Goal: Task Accomplishment & Management: Use online tool/utility

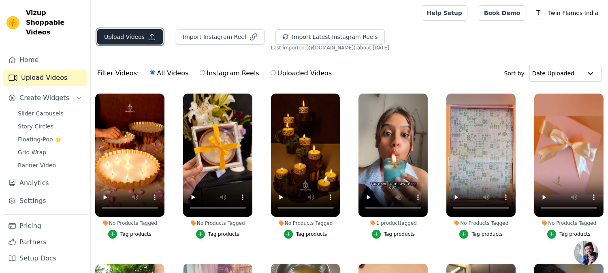
click at [134, 36] on button "Upload Videos" at bounding box center [130, 36] width 66 height 15
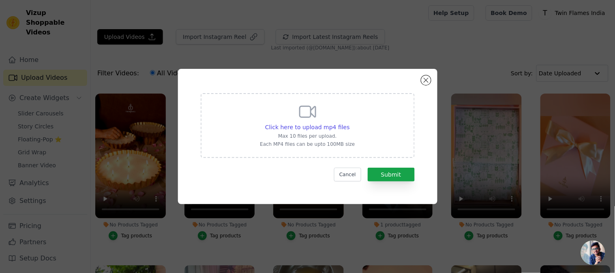
click at [335, 119] on div "Click here to upload mp4 files Max 10 files per upload. Each MP4 files can be u…" at bounding box center [307, 124] width 95 height 45
click at [349, 123] on input "Click here to upload mp4 files Max 10 files per upload. Each MP4 files can be u…" at bounding box center [349, 123] width 0 height 0
click at [422, 82] on button "Close modal" at bounding box center [426, 80] width 10 height 10
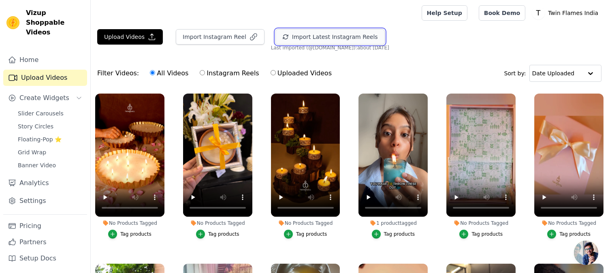
click at [337, 41] on button "Import Latest Instagram Reels" at bounding box center [330, 36] width 109 height 15
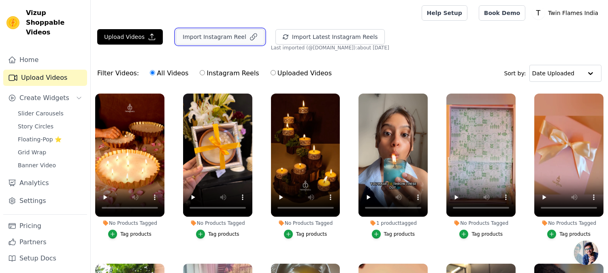
click at [183, 39] on button "Import Instagram Reel" at bounding box center [220, 36] width 89 height 15
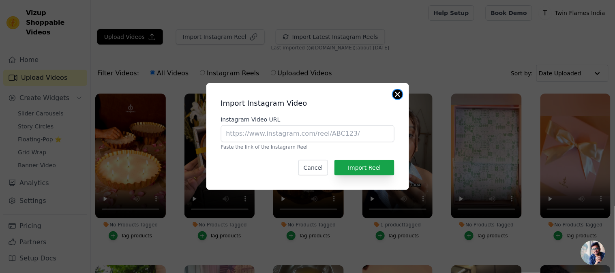
click at [394, 92] on button "Close modal" at bounding box center [398, 95] width 10 height 10
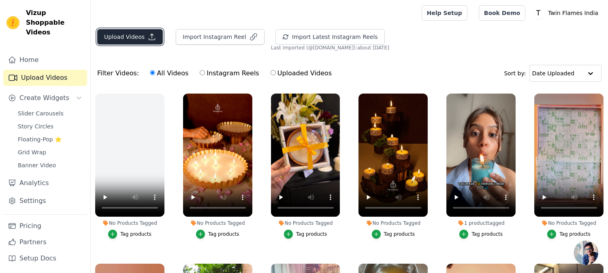
click at [156, 33] on button "Upload Videos" at bounding box center [130, 36] width 66 height 15
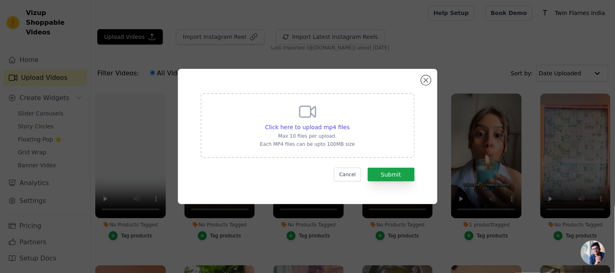
click at [331, 117] on div "Click here to upload mp4 files Max 10 files per upload. Each MP4 files can be u…" at bounding box center [307, 124] width 95 height 45
click at [349, 123] on input "Click here to upload mp4 files Max 10 files per upload. Each MP4 files can be u…" at bounding box center [349, 123] width 0 height 0
type input "C:\fakepath\Reel 3.mp4"
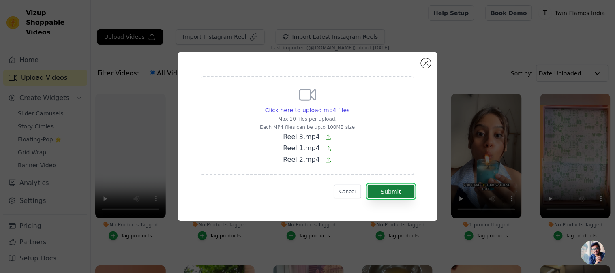
click at [391, 196] on button "Submit" at bounding box center [391, 192] width 47 height 14
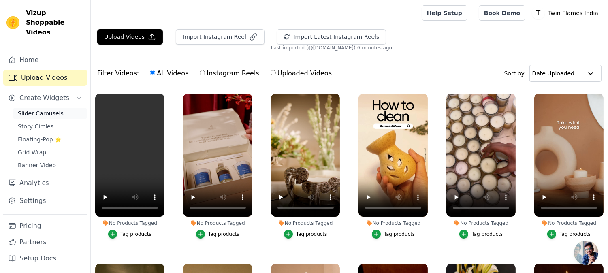
click at [25, 109] on span "Slider Carousels" at bounding box center [41, 113] width 46 height 8
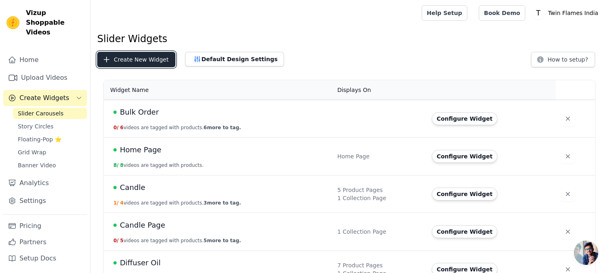
click at [147, 61] on button "Create New Widget" at bounding box center [136, 59] width 78 height 15
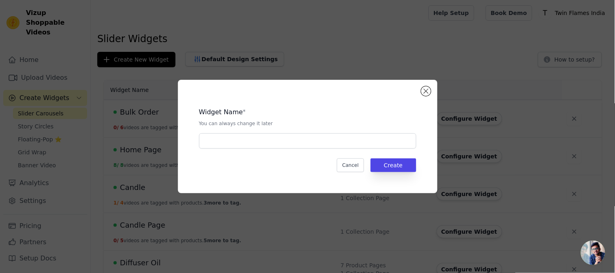
click at [235, 149] on div "Widget Name * You can always change it later Cancel Create" at bounding box center [307, 137] width 233 height 88
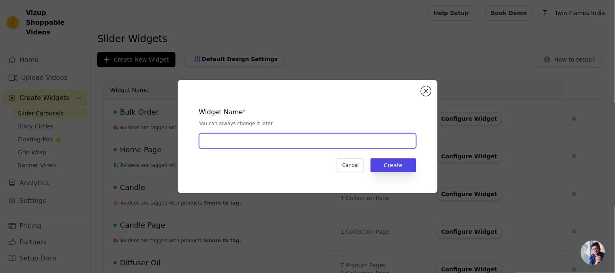
click at [237, 135] on input "text" at bounding box center [307, 140] width 217 height 15
type input "Festive Collection"
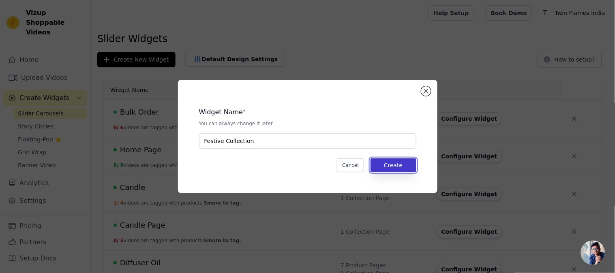
click at [394, 163] on button "Create" at bounding box center [393, 165] width 46 height 14
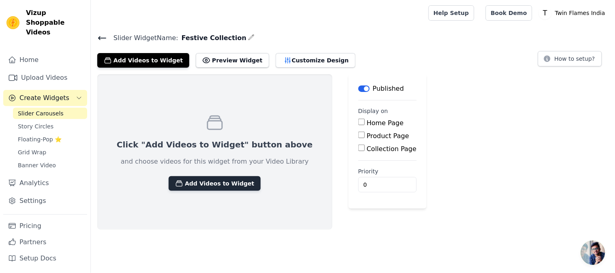
click at [203, 185] on button "Add Videos to Widget" at bounding box center [215, 183] width 92 height 15
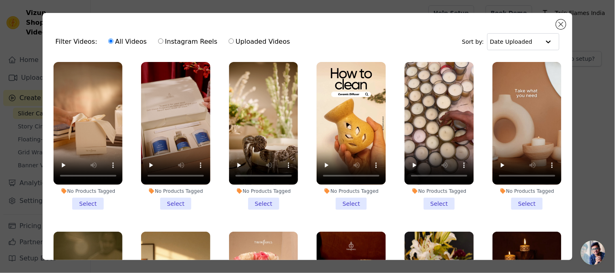
click at [88, 197] on li "No Products Tagged Select" at bounding box center [87, 136] width 69 height 148
click at [0, 0] on input "No Products Tagged Select" at bounding box center [0, 0] width 0 height 0
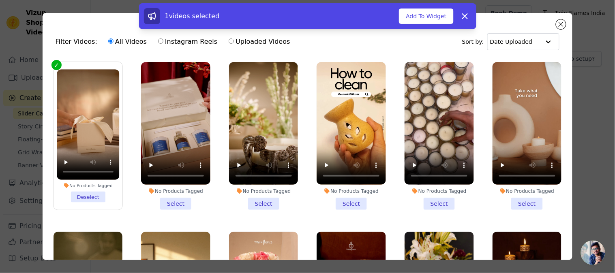
click at [161, 196] on li "No Products Tagged Select" at bounding box center [175, 136] width 69 height 148
click at [0, 0] on input "No Products Tagged Select" at bounding box center [0, 0] width 0 height 0
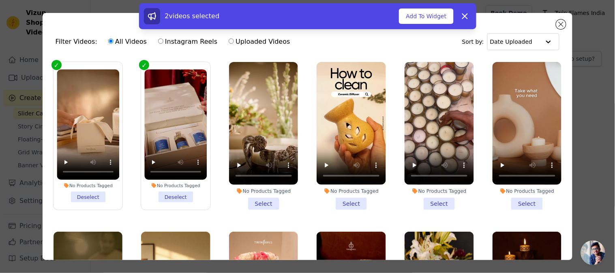
click at [253, 201] on li "No Products Tagged Select" at bounding box center [263, 136] width 69 height 148
click at [0, 0] on input "No Products Tagged Select" at bounding box center [0, 0] width 0 height 0
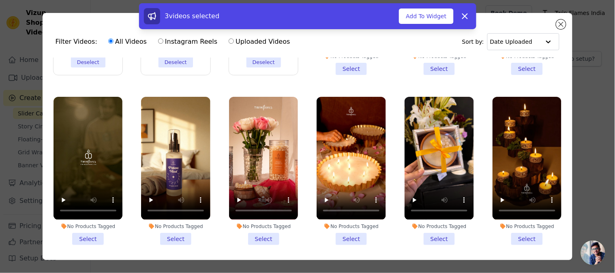
scroll to position [180, 0]
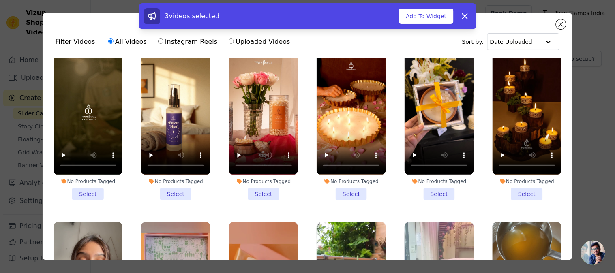
click at [259, 193] on li "No Products Tagged Select" at bounding box center [263, 126] width 69 height 148
click at [0, 0] on input "No Products Tagged Select" at bounding box center [0, 0] width 0 height 0
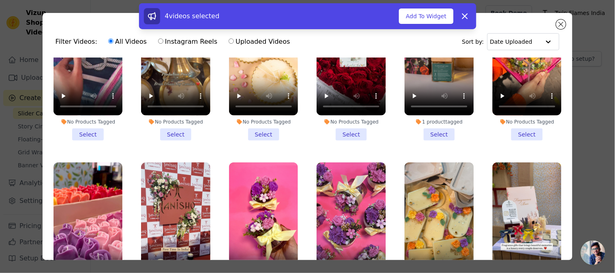
scroll to position [1474, 0]
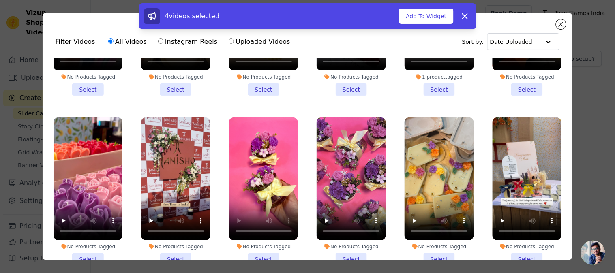
click at [349, 224] on li "No Products Tagged Select" at bounding box center [351, 192] width 69 height 148
click at [0, 0] on input "No Products Tagged Select" at bounding box center [0, 0] width 0 height 0
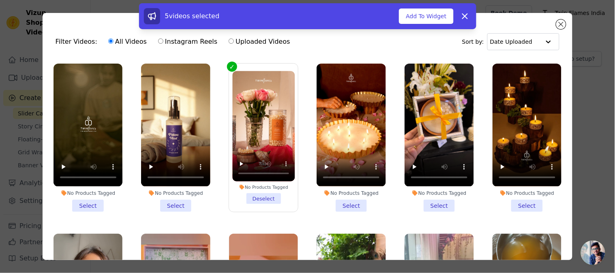
scroll to position [0, 0]
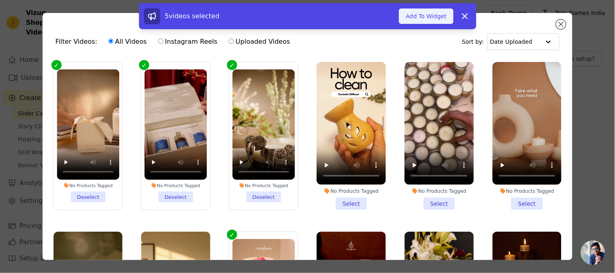
click at [430, 17] on button "Add To Widget" at bounding box center [426, 16] width 54 height 15
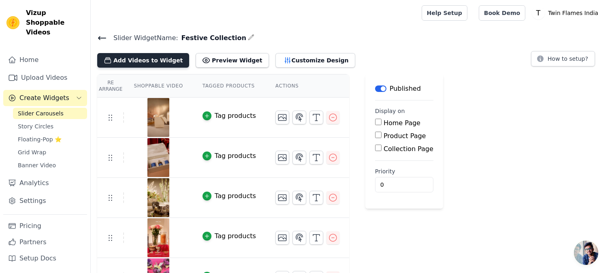
click at [169, 61] on button "Add Videos to Widget" at bounding box center [143, 60] width 92 height 15
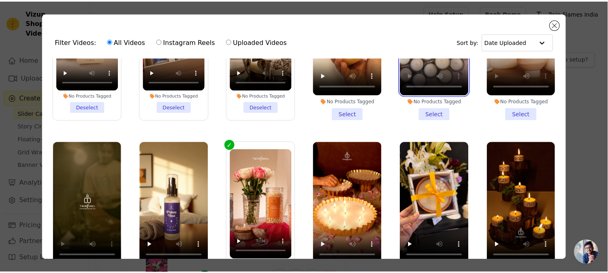
scroll to position [180, 0]
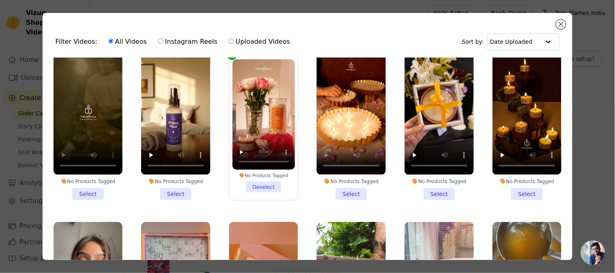
click at [341, 187] on li "No Products Tagged Select" at bounding box center [351, 126] width 69 height 148
click at [0, 0] on input "No Products Tagged Select" at bounding box center [0, 0] width 0 height 0
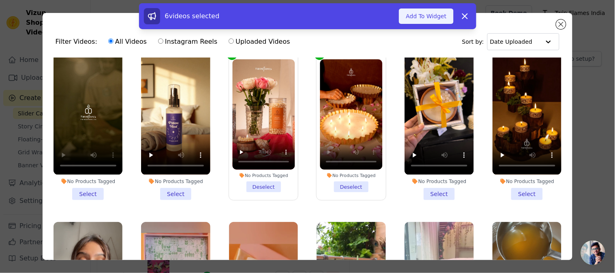
click at [409, 21] on button "Add To Widget" at bounding box center [426, 16] width 54 height 15
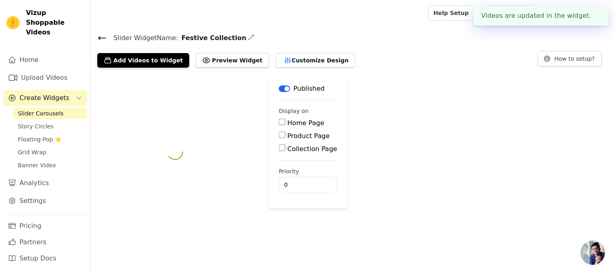
click at [559, 24] on body "Videos are updated in the widget. ✖ Vizup Shoppable Videos Home Upload Videos C…" at bounding box center [307, 115] width 615 height 230
click at [595, 19] on button "✖" at bounding box center [595, 16] width 9 height 10
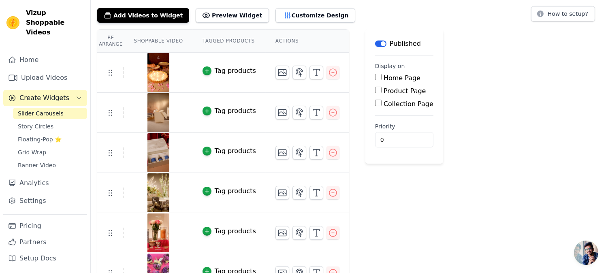
scroll to position [65, 0]
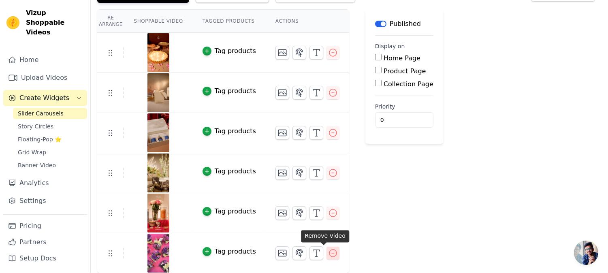
click at [328, 255] on icon "button" at bounding box center [333, 253] width 10 height 10
click at [432, 210] on div "Re Arrange Shoppable Video Tagged Products Actions Tag products Tag products Ta…" at bounding box center [350, 141] width 518 height 264
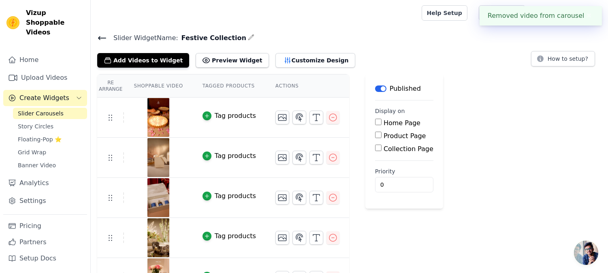
scroll to position [25, 0]
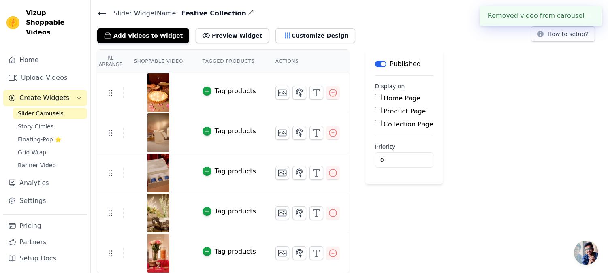
click at [375, 114] on div "Product Page" at bounding box center [404, 112] width 58 height 10
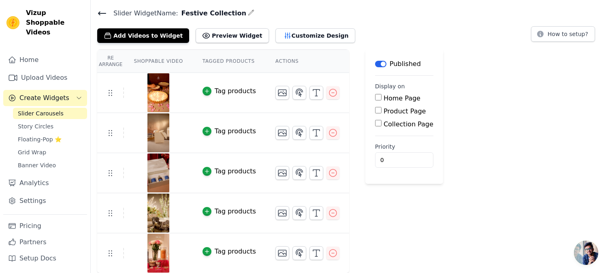
click at [375, 112] on input "Product Page" at bounding box center [378, 110] width 6 height 6
checkbox input "true"
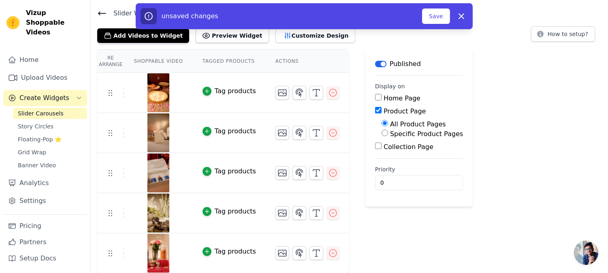
click at [390, 132] on label "Specific Product Pages" at bounding box center [426, 134] width 73 height 8
click at [385, 132] on input "Specific Product Pages" at bounding box center [385, 133] width 6 height 6
radio input "true"
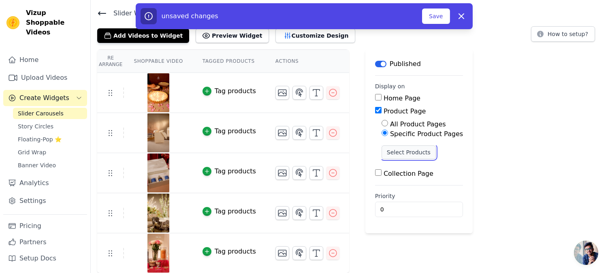
click at [383, 150] on button "Select Products" at bounding box center [409, 152] width 54 height 14
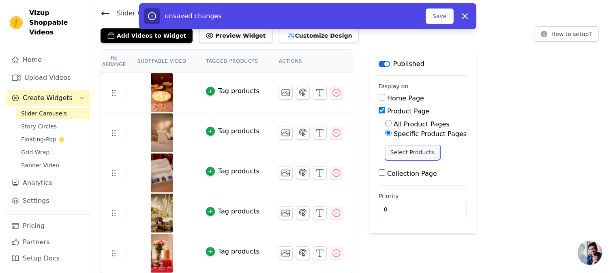
scroll to position [0, 0]
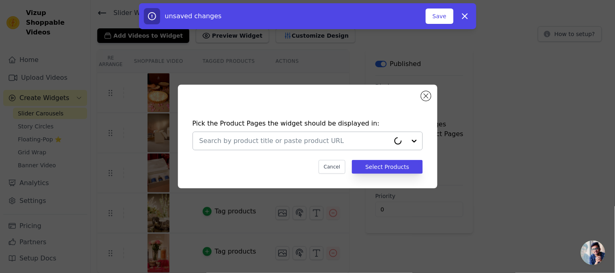
click at [309, 146] on div at bounding box center [294, 141] width 190 height 18
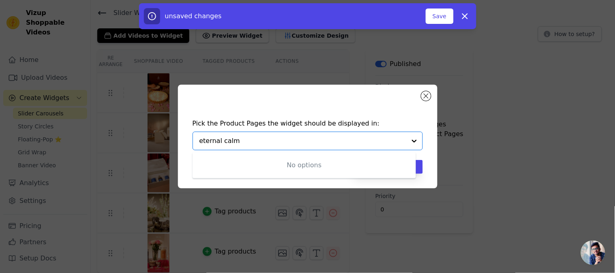
click at [274, 163] on div "No options" at bounding box center [304, 165] width 223 height 26
type input "eternal cal"
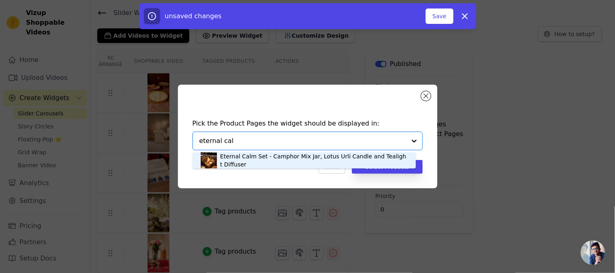
click at [271, 156] on div "Eternal Calm Set - Camphor Mix Jar, Lotus Urli Candle and Tealight Diffuser" at bounding box center [314, 160] width 188 height 16
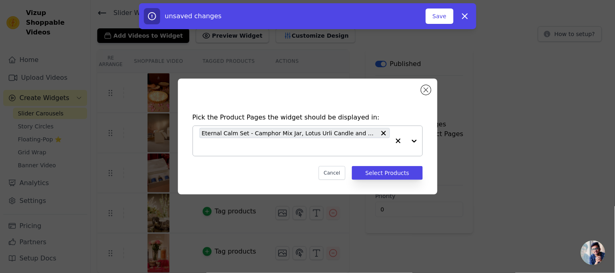
click at [224, 144] on input "text" at bounding box center [294, 147] width 190 height 10
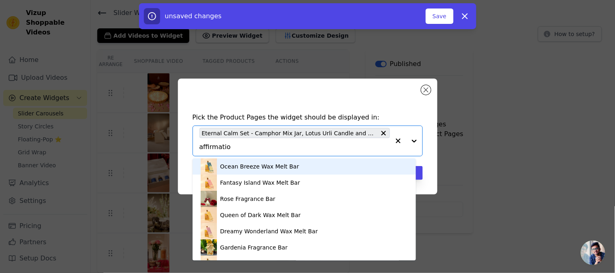
type input "affirmation"
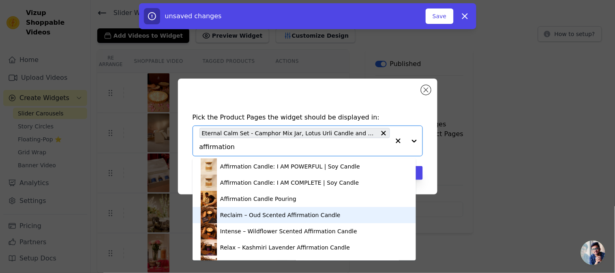
click at [241, 219] on div "Reclaim – Oud Scented Affirmation Candle" at bounding box center [280, 215] width 120 height 8
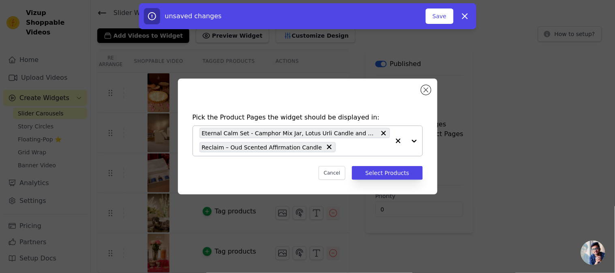
click at [361, 147] on input "text" at bounding box center [365, 147] width 50 height 10
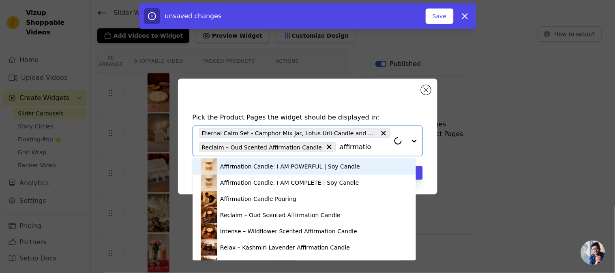
type input "affirmation"
click at [349, 149] on input "affirmation" at bounding box center [365, 147] width 50 height 10
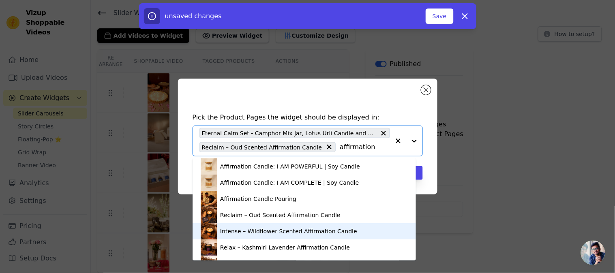
click at [289, 232] on div "Intense – Wildflower Scented Affirmation Candle" at bounding box center [288, 231] width 137 height 8
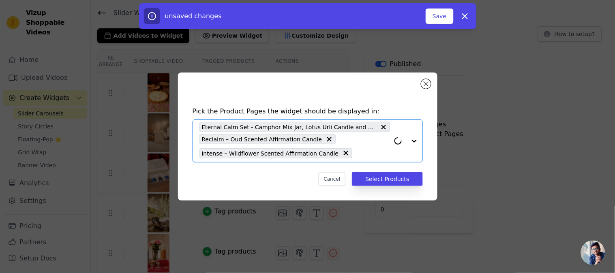
paste input "affirmation"
type input "affirmation"
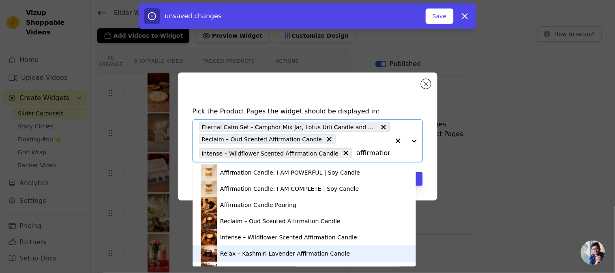
click at [264, 250] on div "Relax – Kashmiri Lavender Affirmation Candle" at bounding box center [285, 254] width 130 height 8
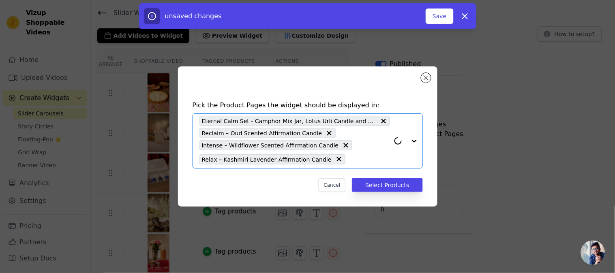
paste input "affirmation"
type input "affirmation"
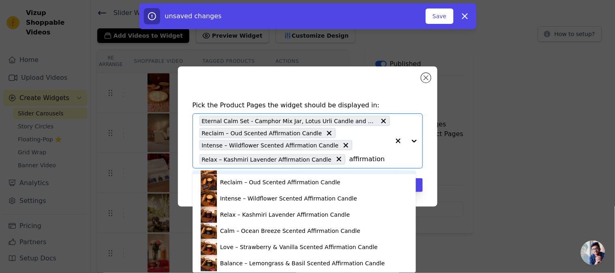
scroll to position [46, 0]
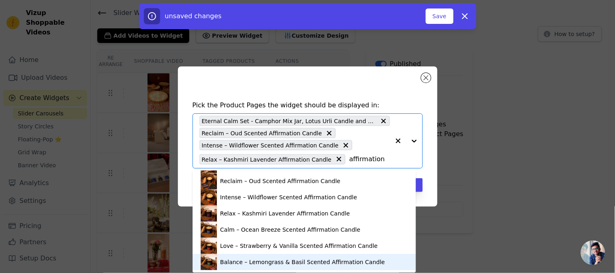
click at [265, 259] on div "Balance – Lemongrass & Basil Scented Affirmation Candle" at bounding box center [302, 262] width 165 height 8
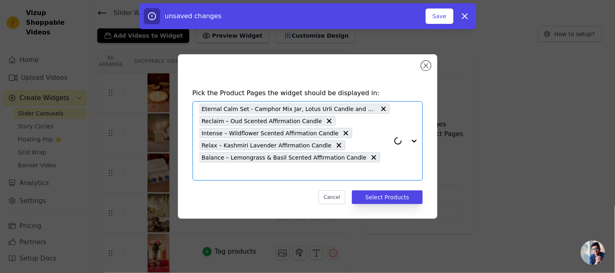
paste input "affirmation"
type input "affirmation"
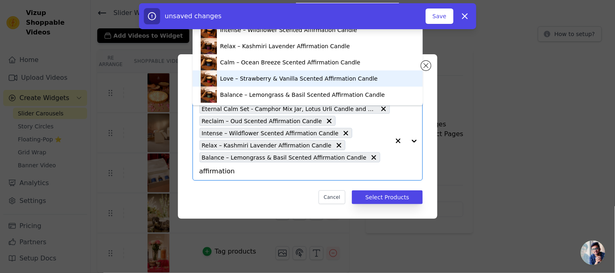
click at [269, 78] on div "Love – Strawberry & Vanilla Scented Affirmation Candle" at bounding box center [299, 79] width 158 height 8
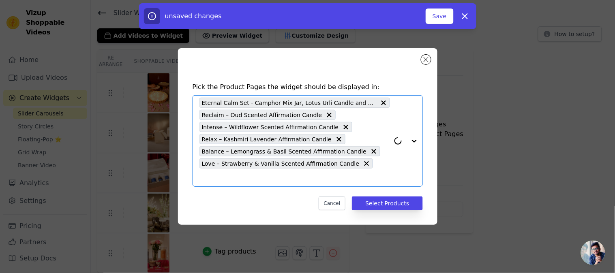
paste input "affirmation"
type input "affirmation"
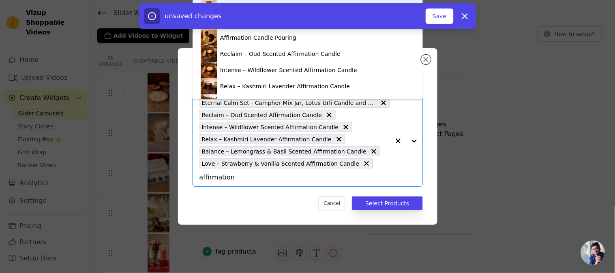
scroll to position [11, 0]
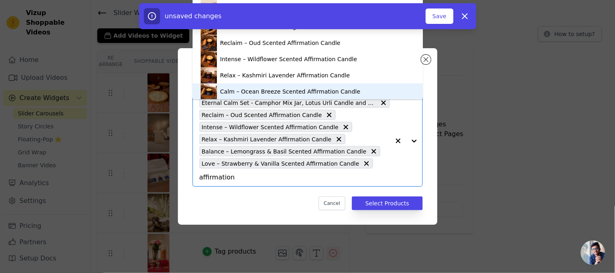
click at [271, 88] on div "Calm – Ocean Breeze Scented Affirmation Candle" at bounding box center [290, 92] width 140 height 8
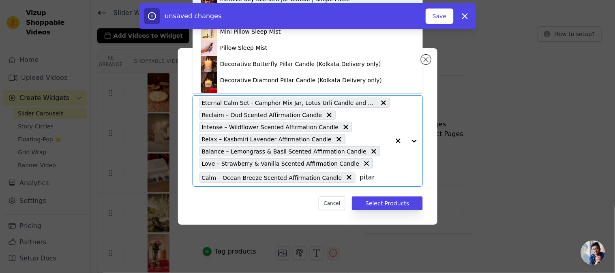
type input "pitara"
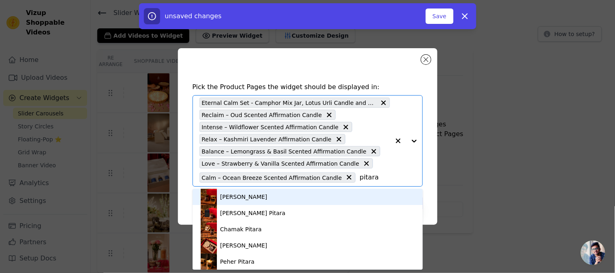
click at [289, 199] on div "[PERSON_NAME]" at bounding box center [308, 197] width 214 height 16
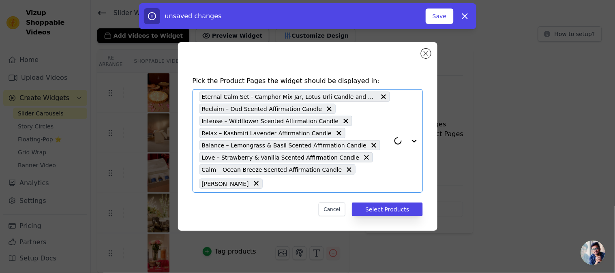
paste input "pitara"
type input "pitara"
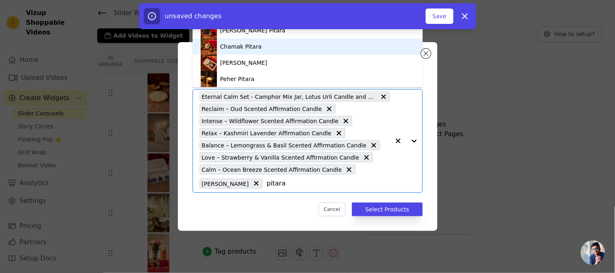
click at [234, 49] on div "Chamak Pitara" at bounding box center [240, 47] width 41 height 8
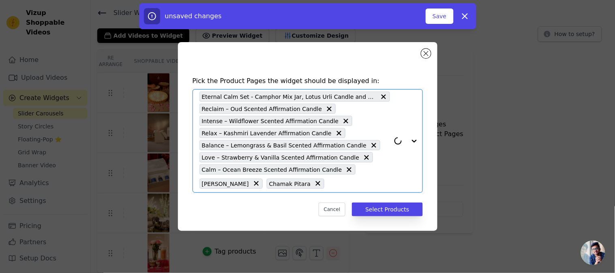
paste input "pitara"
type input "pitara"
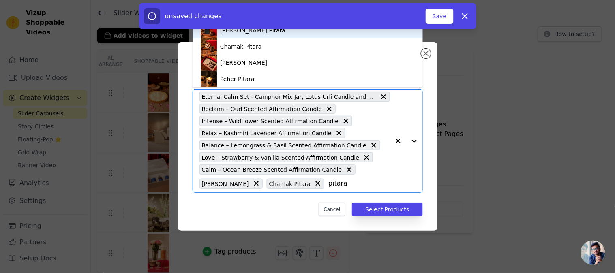
click at [251, 35] on div "[PERSON_NAME] Pitara" at bounding box center [308, 30] width 214 height 16
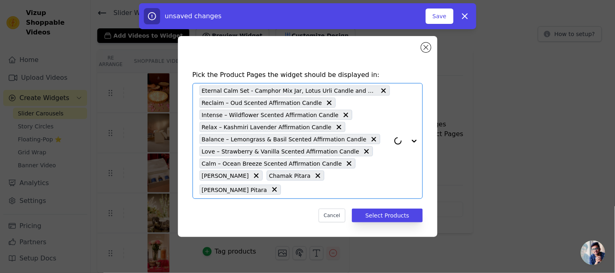
paste input "pitara"
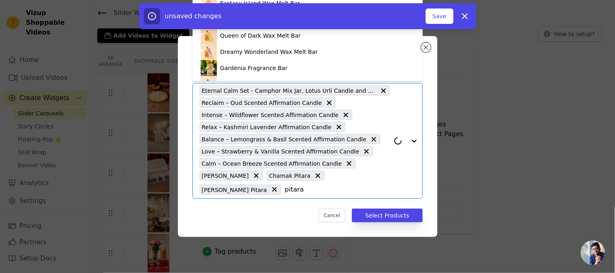
paste input "pitara"
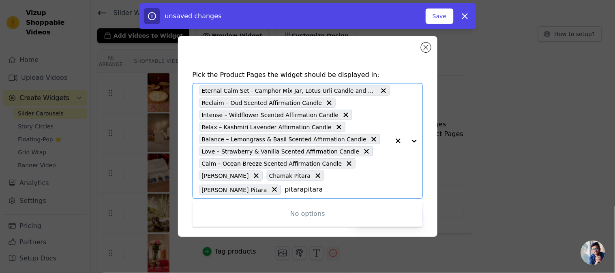
type input "pitara"
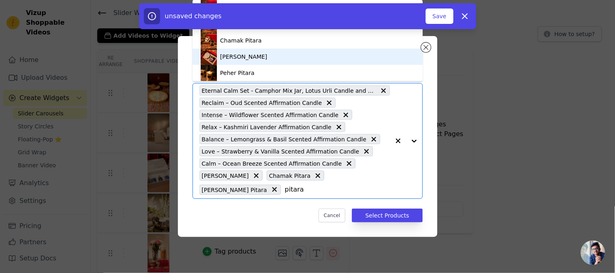
click at [254, 58] on div "[PERSON_NAME]" at bounding box center [308, 57] width 214 height 16
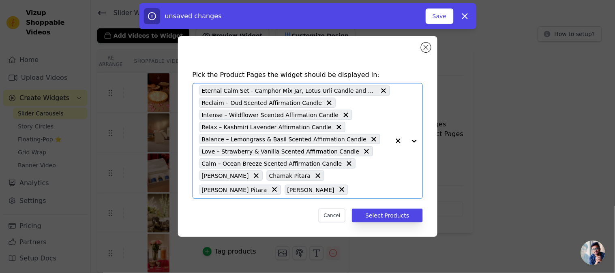
paste input "pitara"
type input "pitara"
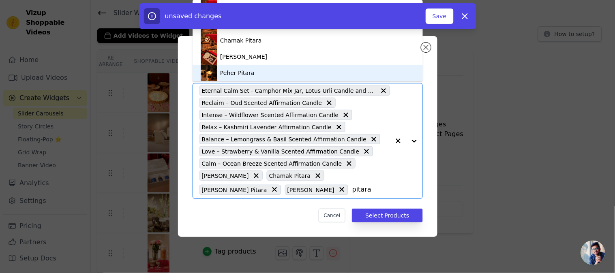
click at [256, 71] on div "Peher Pitara" at bounding box center [308, 73] width 214 height 16
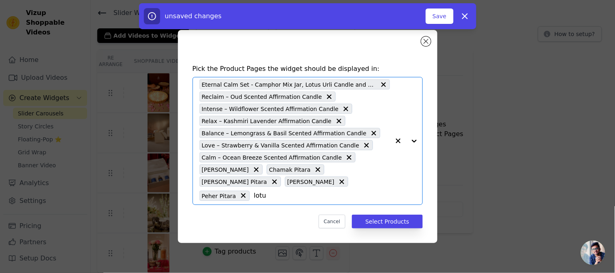
type input "lotus"
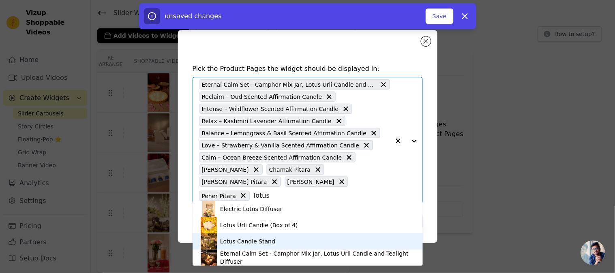
click at [261, 241] on div "Lotus Candle Stand" at bounding box center [247, 241] width 55 height 8
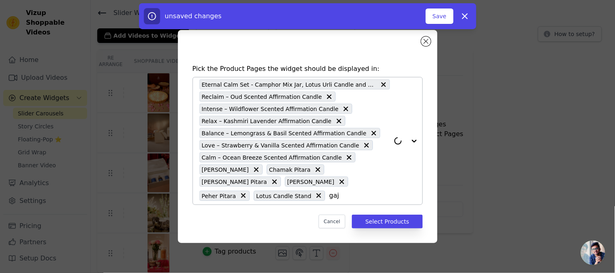
type input "gajr"
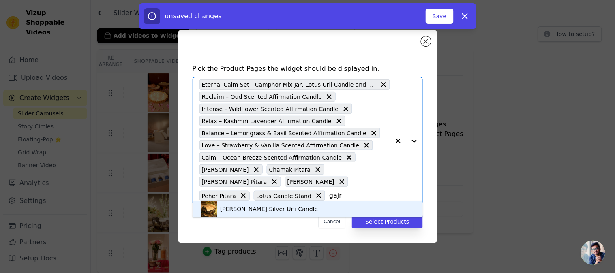
click at [274, 210] on div "[PERSON_NAME] Silver Urli Candle" at bounding box center [269, 209] width 98 height 8
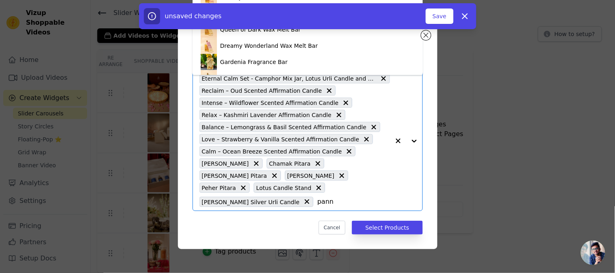
type input "panna"
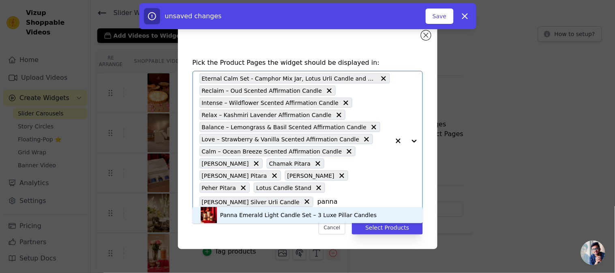
click at [226, 220] on div "Panna Emerald Light Candle Set – 3 Luxe Pillar Candles" at bounding box center [308, 215] width 214 height 16
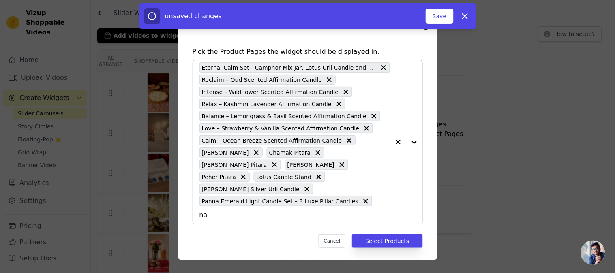
type input "nav"
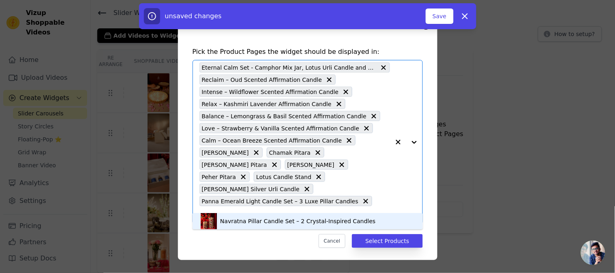
click at [227, 220] on div "Navratna Pillar Candle Set – 2 Crystal-Inspired Candles" at bounding box center [297, 221] width 155 height 8
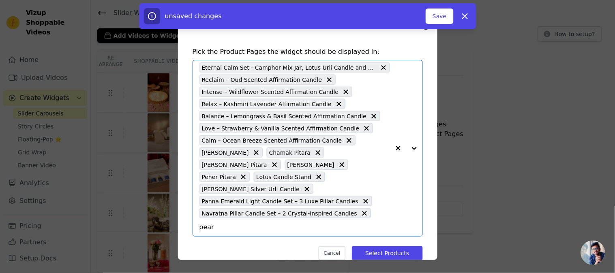
type input "pearl"
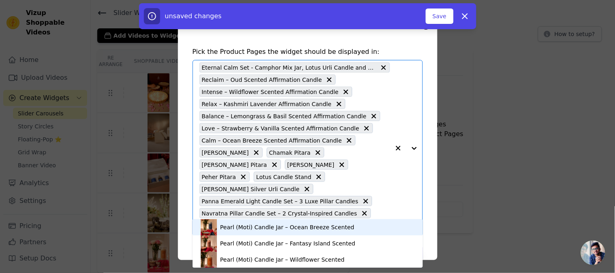
click at [304, 227] on div "Pearl (Moti) Candle Jar – Ocean Breeze Scented" at bounding box center [287, 227] width 134 height 8
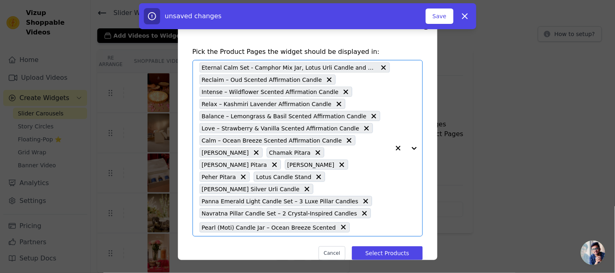
paste input "pearl"
type input "pearl"
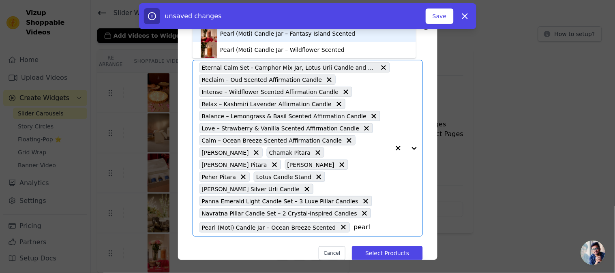
click at [270, 34] on div "Pearl (Moti) Candle Jar – Fantasy Island Scented" at bounding box center [287, 34] width 135 height 8
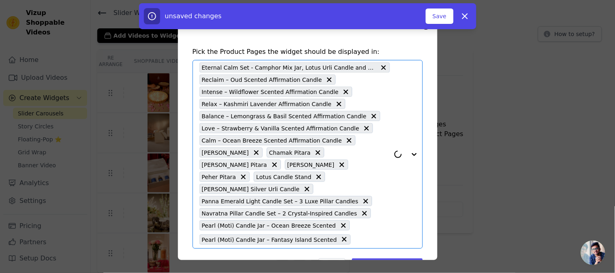
paste input "pearl"
type input "pearl"
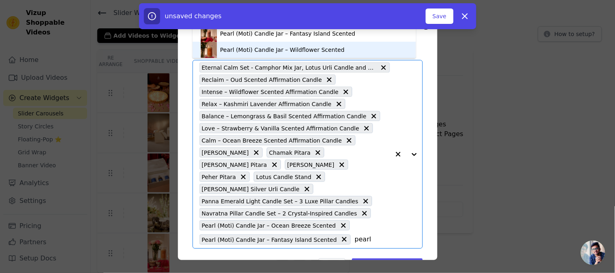
click at [257, 50] on div "Pearl (Moti) Candle Jar – Wildflower Scented" at bounding box center [282, 50] width 124 height 8
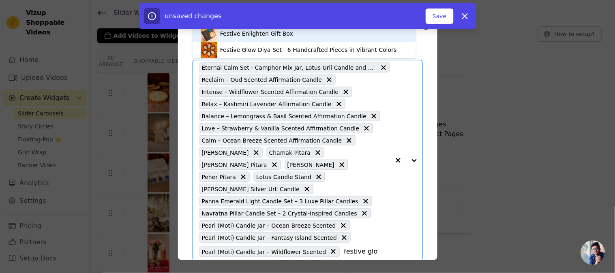
type input "festive glow"
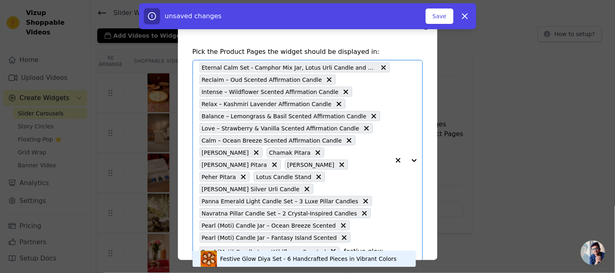
click at [311, 260] on div "Festive Glow Diya Set - 6 Handcrafted Pieces in Vibrant Colors" at bounding box center [308, 259] width 176 height 8
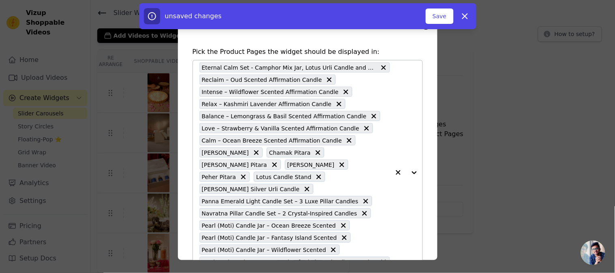
click at [404, 248] on div at bounding box center [406, 172] width 32 height 225
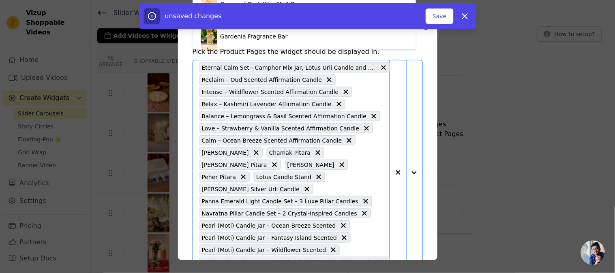
scroll to position [9, 0]
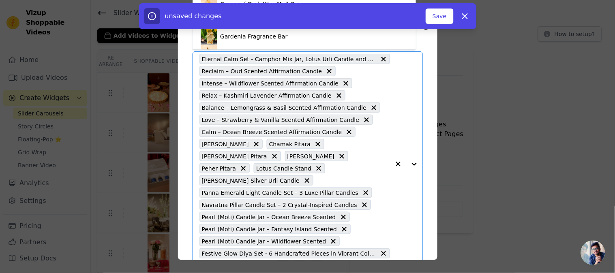
click at [395, 247] on button "button" at bounding box center [398, 164] width 16 height 225
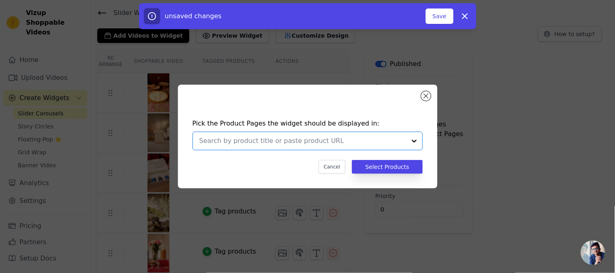
scroll to position [0, 0]
click at [526, 156] on div "Pick the Product Pages the widget should be displayed in: Select is focused, ty…" at bounding box center [307, 137] width 589 height 130
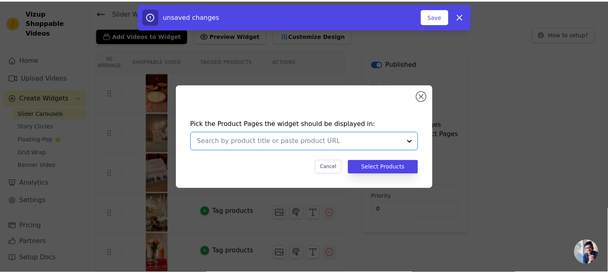
scroll to position [25, 0]
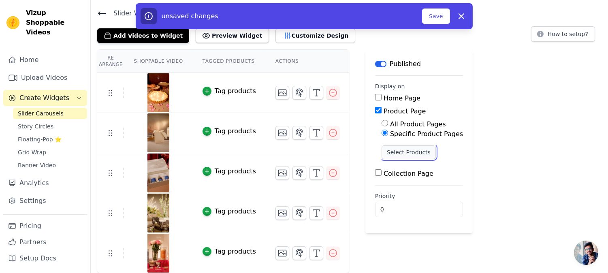
click at [395, 147] on button "Select Products" at bounding box center [409, 152] width 54 height 14
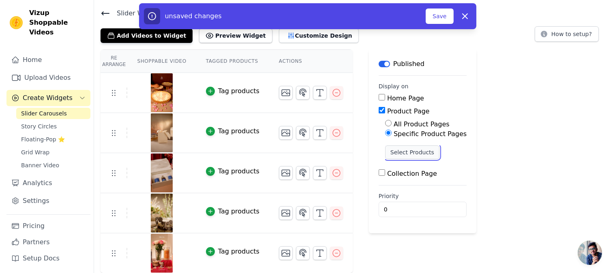
scroll to position [0, 0]
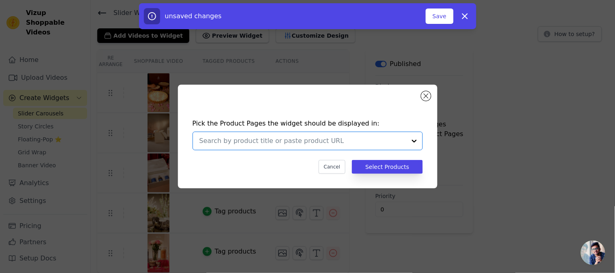
click at [335, 141] on input "text" at bounding box center [302, 141] width 207 height 10
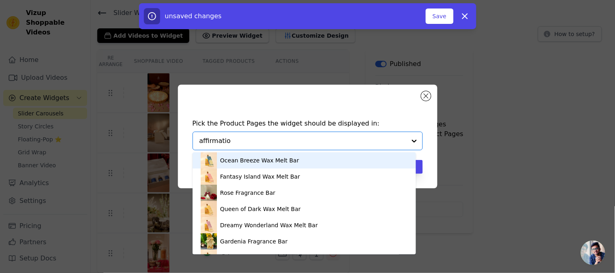
type input "affirmation"
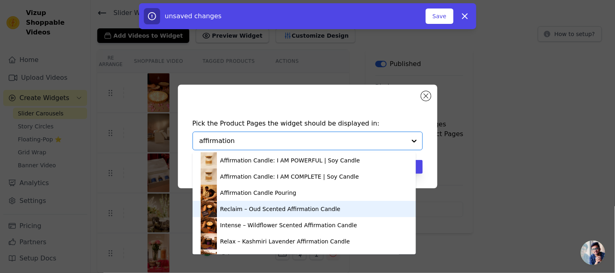
click at [265, 212] on div "Reclaim – Oud Scented Affirmation Candle" at bounding box center [280, 209] width 120 height 8
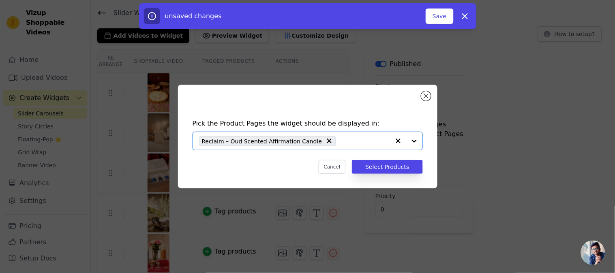
paste input "affirmation"
type input "affirmation"
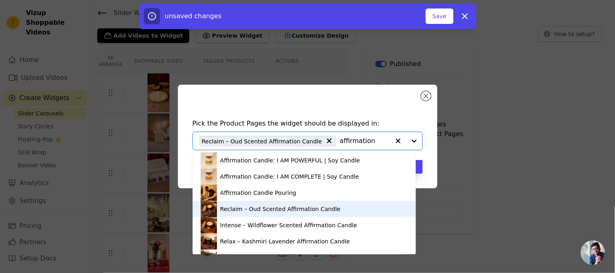
click at [260, 210] on div "Reclaim – Oud Scented Affirmation Candle" at bounding box center [280, 209] width 120 height 8
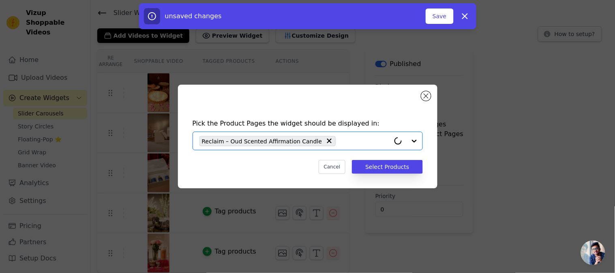
paste input "affirmation"
type input "affirmation"
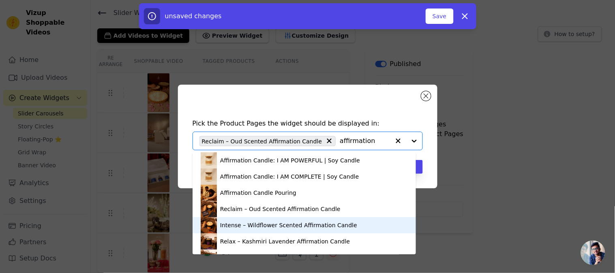
click at [261, 227] on div "Intense – Wildflower Scented Affirmation Candle" at bounding box center [288, 225] width 137 height 8
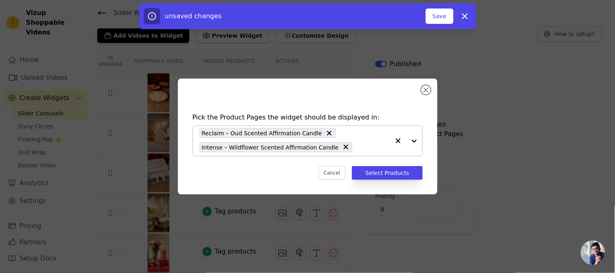
paste input "affirmation"
type input "affirmation"
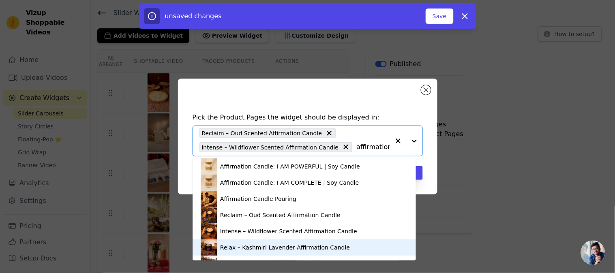
click at [260, 247] on div "Relax – Kashmiri Lavender Affirmation Candle" at bounding box center [285, 248] width 130 height 8
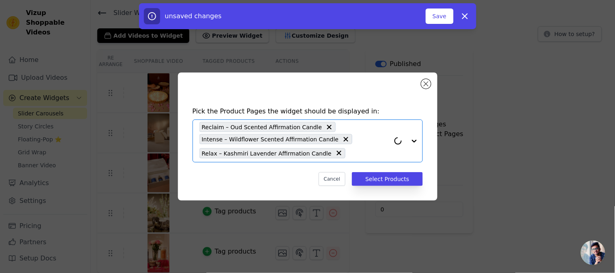
paste input "affirmation"
type input "affirmation"
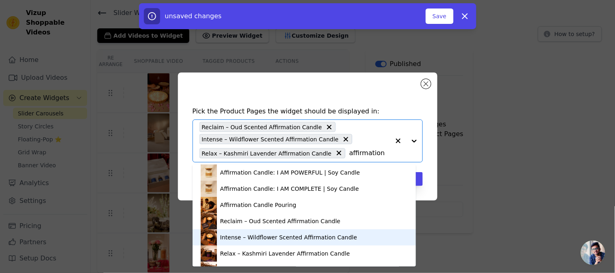
scroll to position [45, 0]
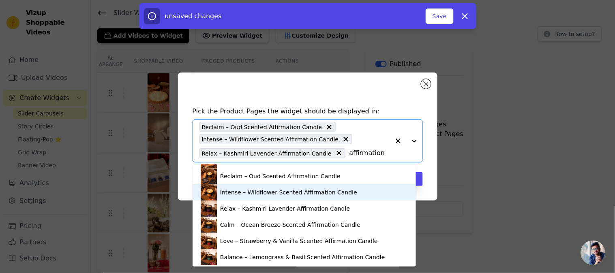
click at [261, 197] on div "Intense – Wildflower Scented Affirmation Candle" at bounding box center [304, 192] width 207 height 16
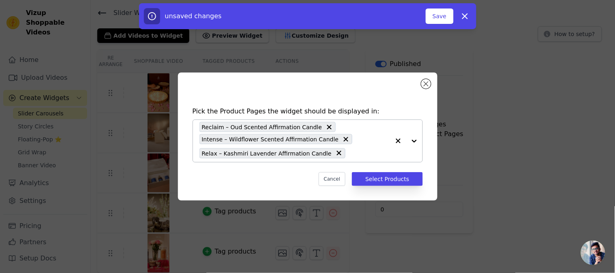
paste input "affirmation"
type input "affirmation"
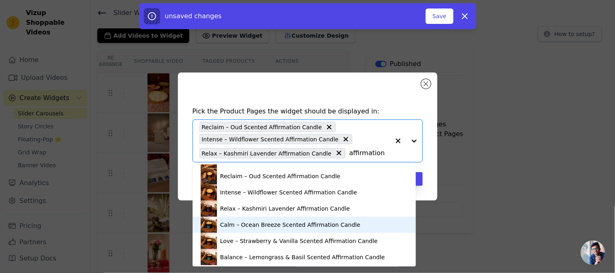
click at [259, 227] on div "Calm – Ocean Breeze Scented Affirmation Candle" at bounding box center [290, 225] width 140 height 8
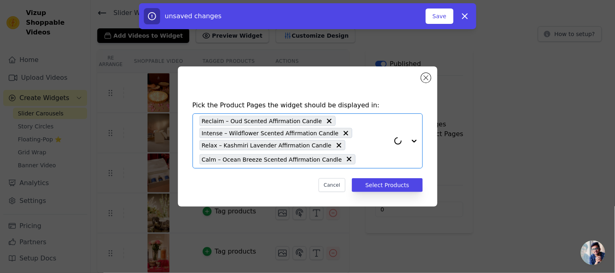
paste input "affirmation"
type input "affirmation"
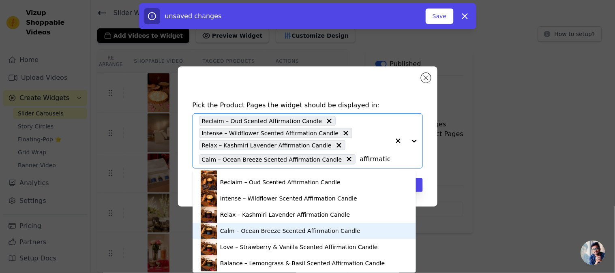
click at [268, 232] on div "Calm – Ocean Breeze Scented Affirmation Candle" at bounding box center [290, 231] width 140 height 8
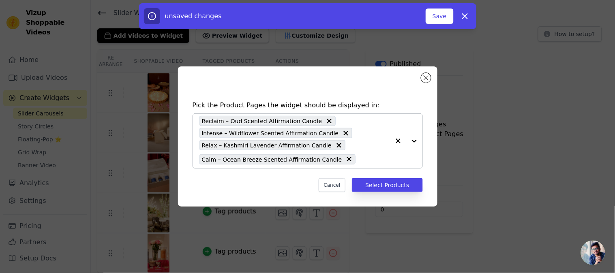
paste input "affirmation"
type input "affirmation"
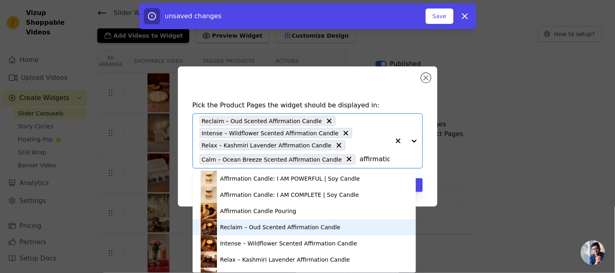
scroll to position [46, 0]
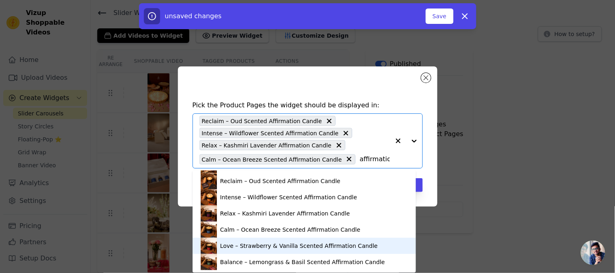
click at [272, 244] on div "Love – Strawberry & Vanilla Scented Affirmation Candle" at bounding box center [299, 246] width 158 height 8
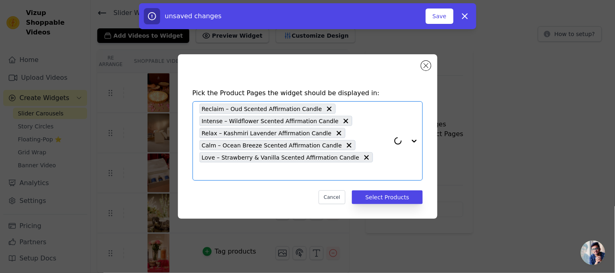
paste input "affirmation"
type input "affirmation"
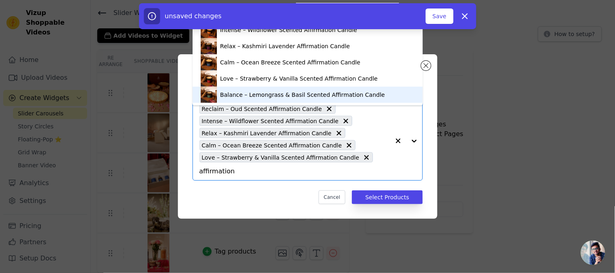
click at [258, 92] on div "Balance – Lemongrass & Basil Scented Affirmation Candle" at bounding box center [302, 95] width 165 height 8
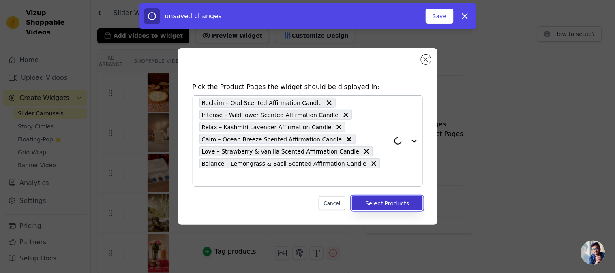
click at [400, 197] on button "Select Products" at bounding box center [387, 204] width 71 height 14
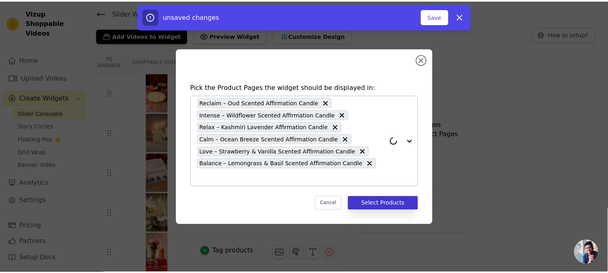
scroll to position [25, 0]
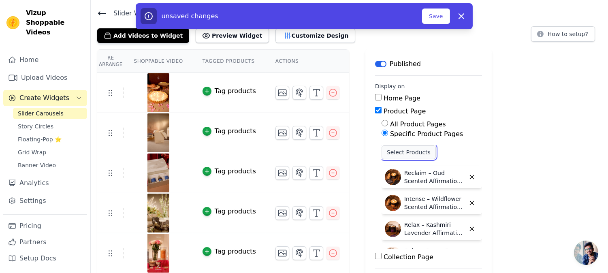
click at [395, 157] on button "Select Products" at bounding box center [409, 152] width 54 height 14
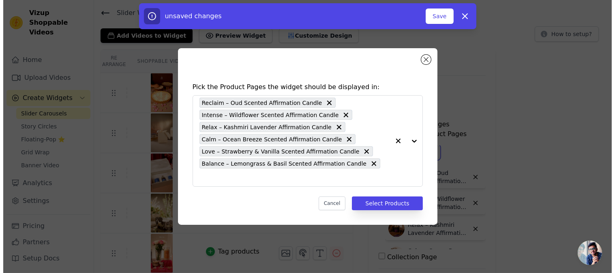
scroll to position [0, 0]
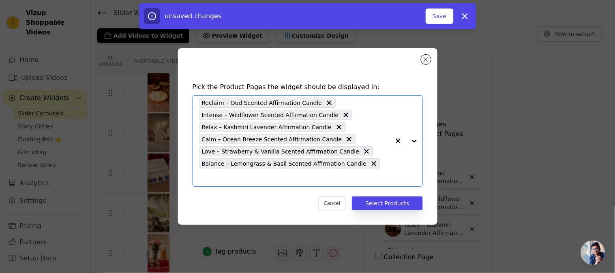
click at [375, 173] on input "text" at bounding box center [294, 178] width 190 height 10
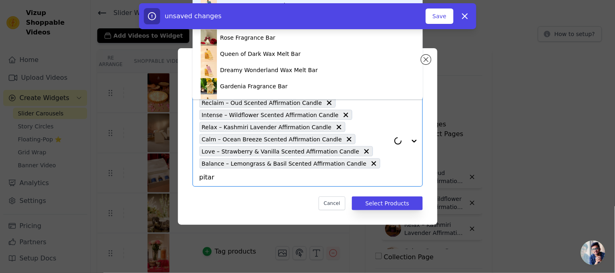
type input "pitara"
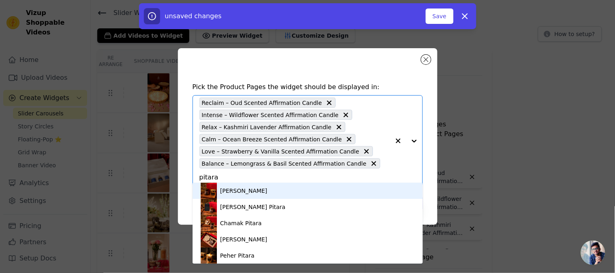
click at [263, 197] on div "[PERSON_NAME]" at bounding box center [308, 191] width 214 height 16
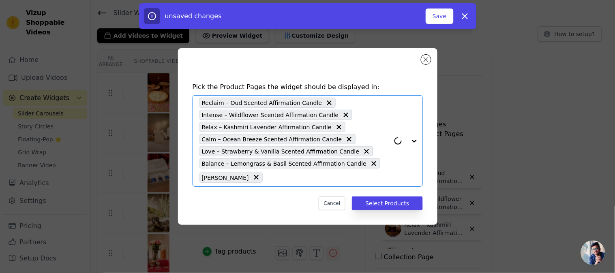
paste input "pitara"
type input "pitara"
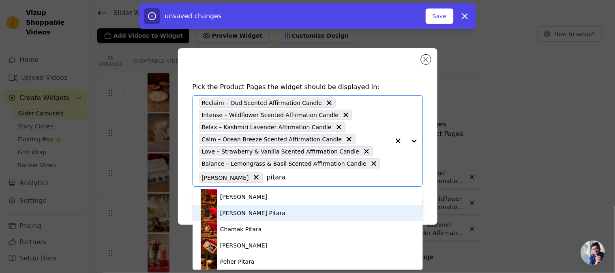
click at [257, 215] on div "[PERSON_NAME] Pitara" at bounding box center [252, 213] width 65 height 8
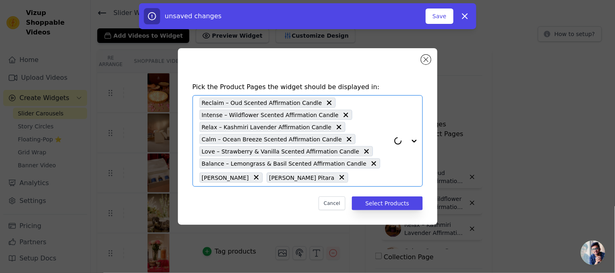
paste input "pitara"
type input "pitara"
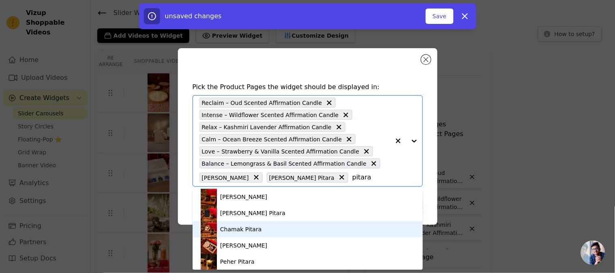
click at [246, 235] on div "Chamak Pitara" at bounding box center [308, 229] width 214 height 16
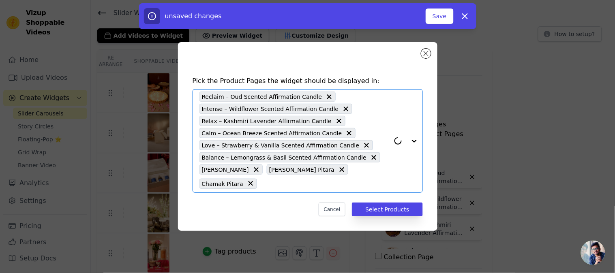
paste input "pitara"
type input "pitara"
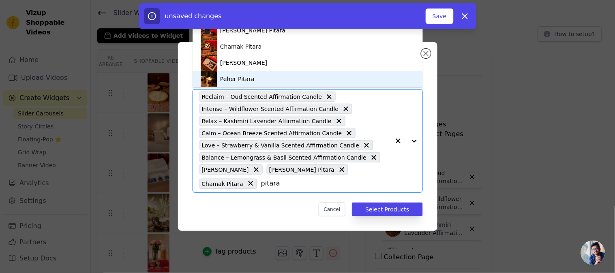
click at [249, 85] on div "Peher Pitara" at bounding box center [308, 79] width 214 height 16
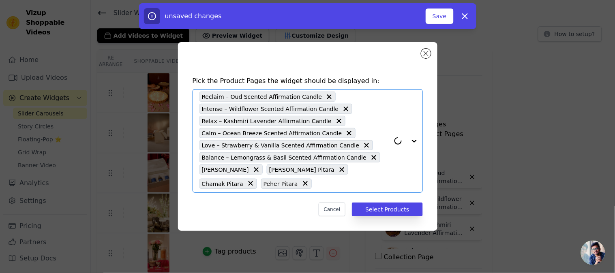
paste input "pitara"
type input "pitara"
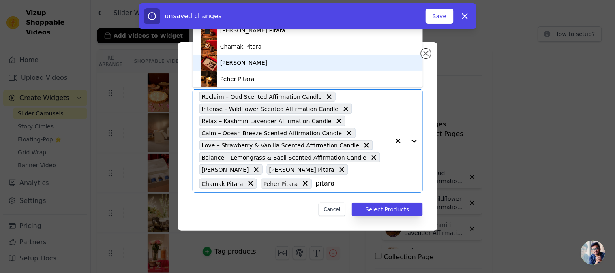
click at [250, 62] on div "[PERSON_NAME]" at bounding box center [308, 63] width 214 height 16
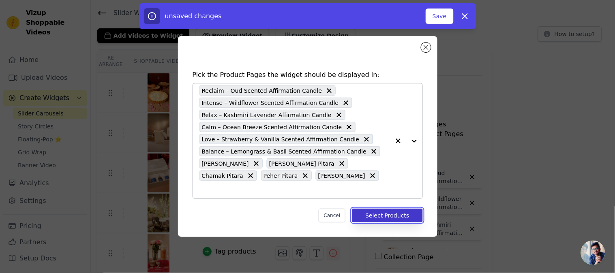
click at [372, 209] on button "Select Products" at bounding box center [387, 216] width 71 height 14
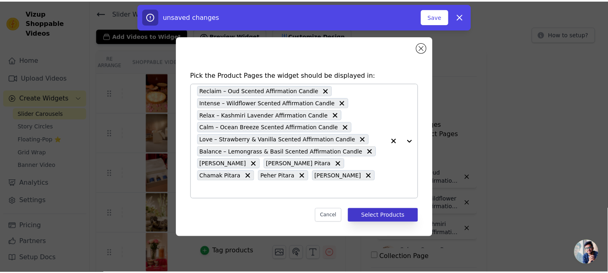
scroll to position [25, 0]
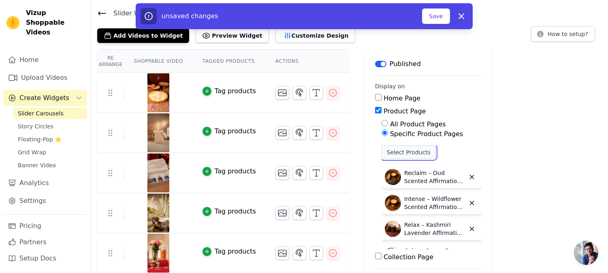
click at [390, 151] on button "Select Products" at bounding box center [409, 152] width 54 height 14
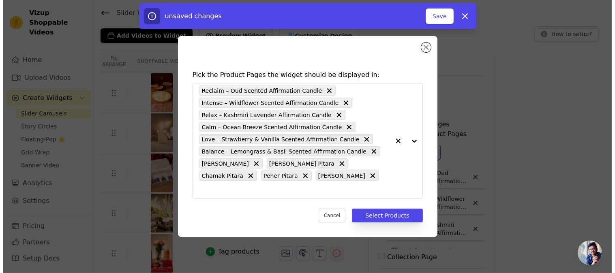
scroll to position [0, 0]
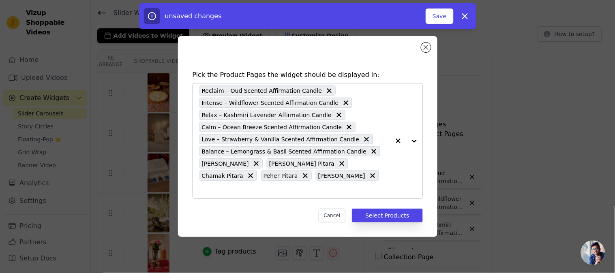
click at [320, 188] on input "text" at bounding box center [294, 190] width 190 height 10
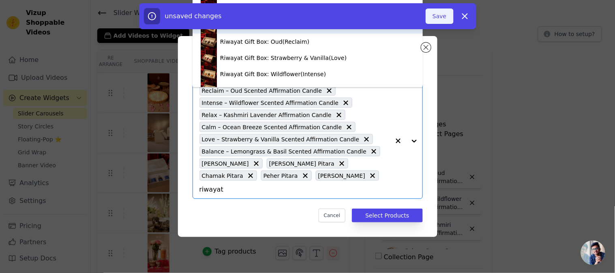
type input "riwayat"
click at [445, 19] on button "Save" at bounding box center [440, 16] width 28 height 15
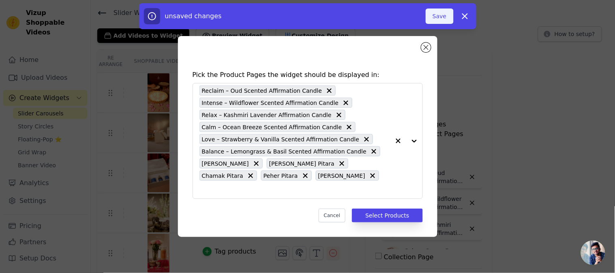
click at [447, 15] on button "Save" at bounding box center [440, 16] width 28 height 15
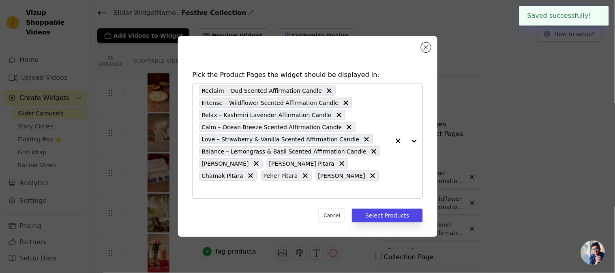
click at [313, 185] on input "text" at bounding box center [294, 190] width 190 height 10
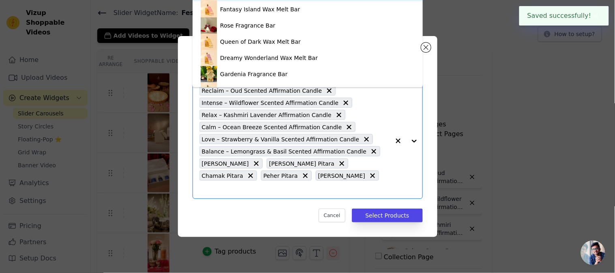
paste input "riwayat"
type input "riwayat"
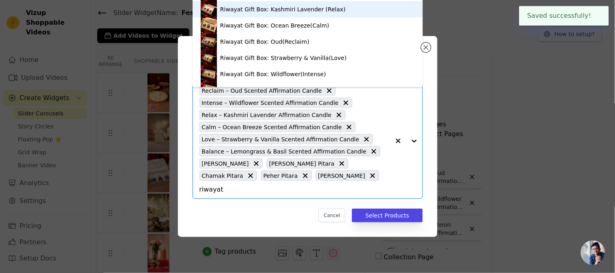
click at [245, 10] on div "Riwayat Gift Box: Kashmiri Lavender (Relax)" at bounding box center [283, 9] width 126 height 8
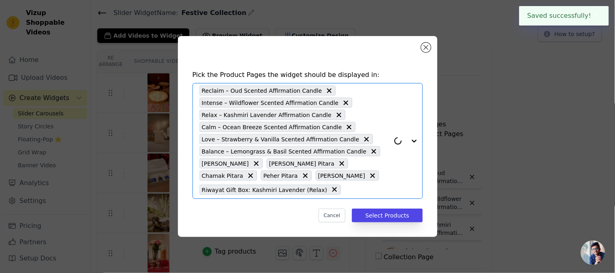
paste input "riwayat"
type input "riwayat"
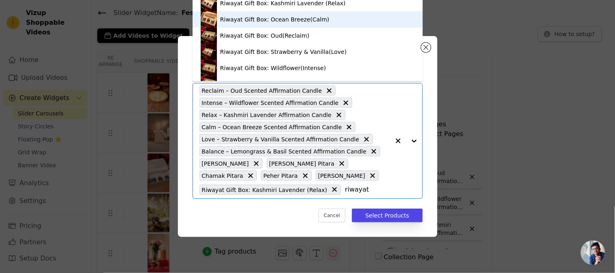
click at [284, 24] on div "Riwayat Gift Box: Ocean Breeze(Calm)" at bounding box center [308, 19] width 214 height 16
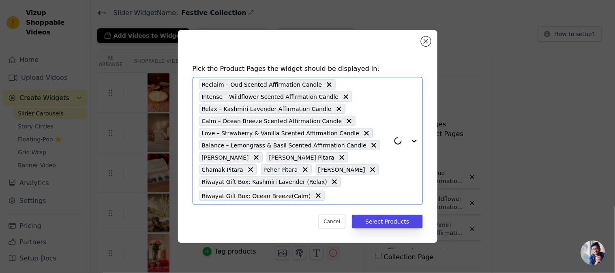
paste input "riwayat"
type input "riwayat"
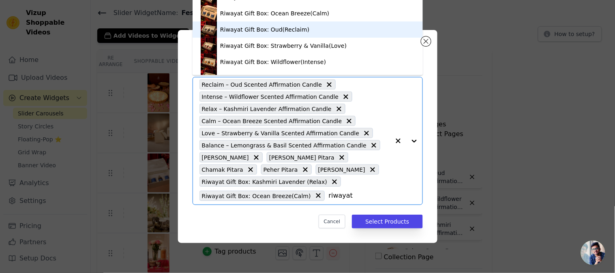
click at [265, 28] on div "Riwayat Gift Box: Oud(Reclaim)" at bounding box center [264, 30] width 89 height 8
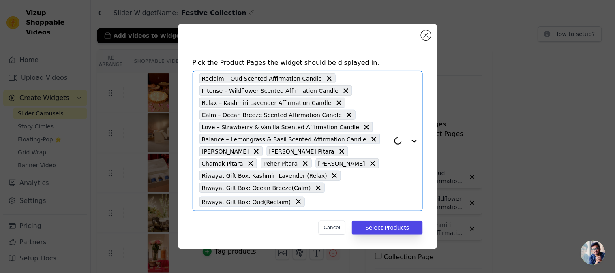
paste input "riwayat"
type input "riwayat"
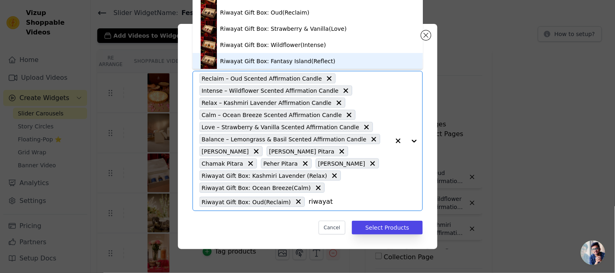
scroll to position [14, 0]
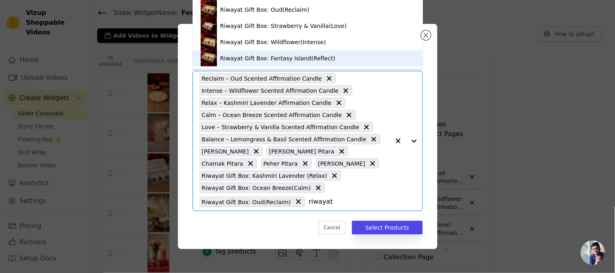
click at [278, 55] on div "Riwayat Gift Box: Fantasy Island(Reflect)" at bounding box center [277, 58] width 115 height 8
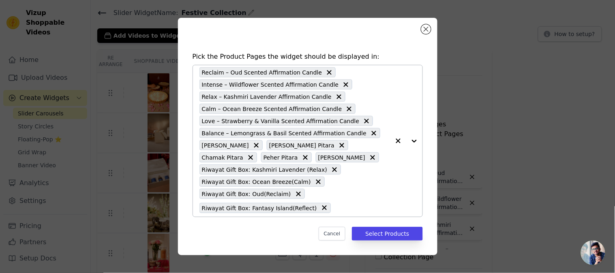
click at [325, 72] on icon at bounding box center [329, 72] width 8 height 8
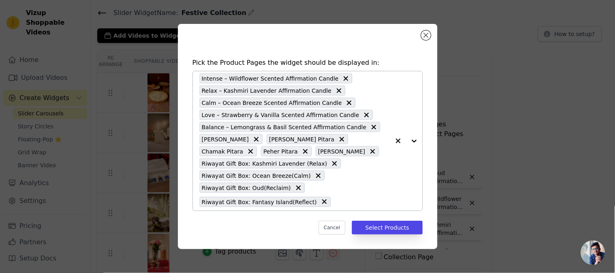
click at [342, 76] on icon at bounding box center [346, 79] width 8 height 8
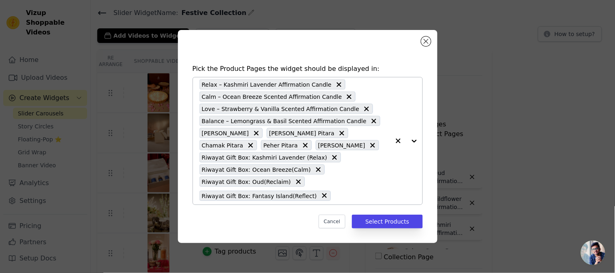
click at [335, 83] on icon at bounding box center [339, 85] width 8 height 8
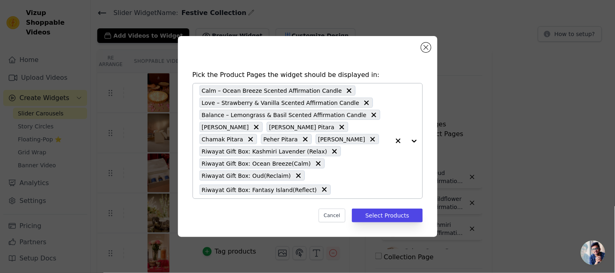
click at [347, 88] on icon at bounding box center [349, 90] width 5 height 5
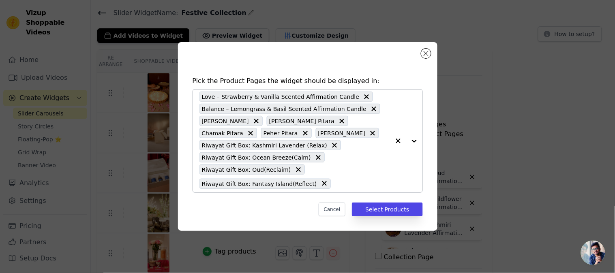
click at [362, 98] on icon at bounding box center [366, 97] width 8 height 8
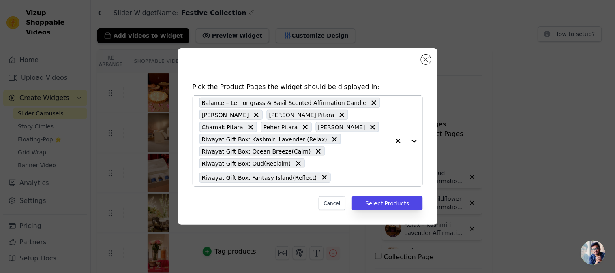
click at [370, 99] on icon at bounding box center [374, 103] width 8 height 8
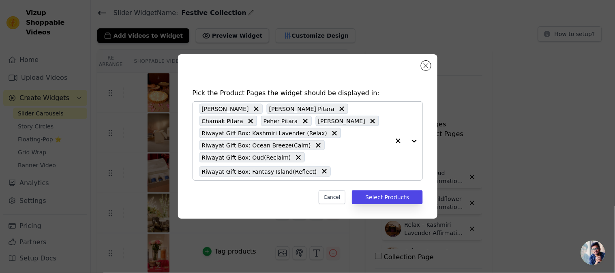
click at [252, 109] on icon at bounding box center [256, 109] width 8 height 8
click at [272, 111] on icon at bounding box center [274, 109] width 5 height 5
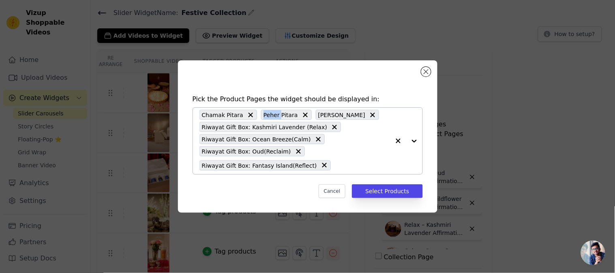
click at [252, 114] on div "Chamak Pitara" at bounding box center [228, 115] width 58 height 10
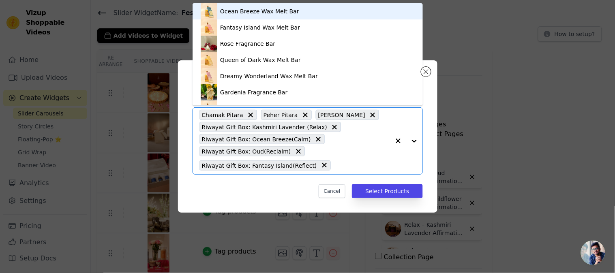
click at [247, 113] on icon at bounding box center [250, 115] width 8 height 8
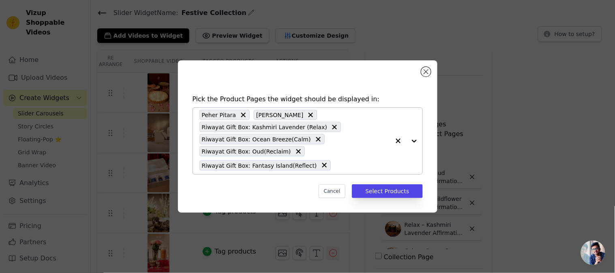
click at [242, 115] on icon at bounding box center [243, 115] width 8 height 8
click at [252, 119] on icon at bounding box center [256, 115] width 8 height 8
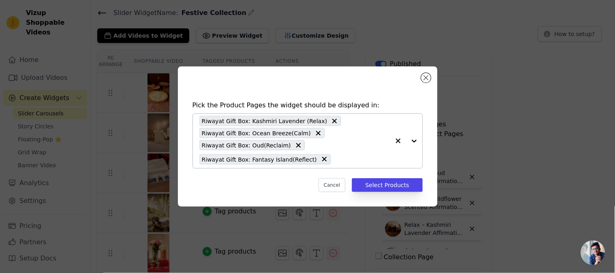
click at [335, 155] on input "text" at bounding box center [362, 159] width 55 height 10
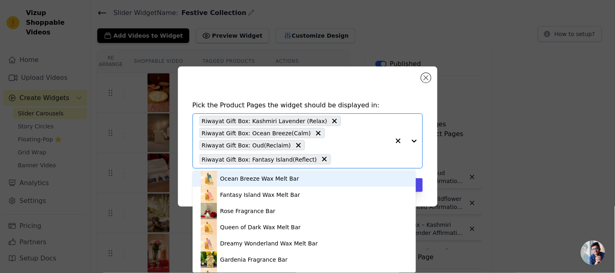
paste input "riwayat"
type input "riwayat"
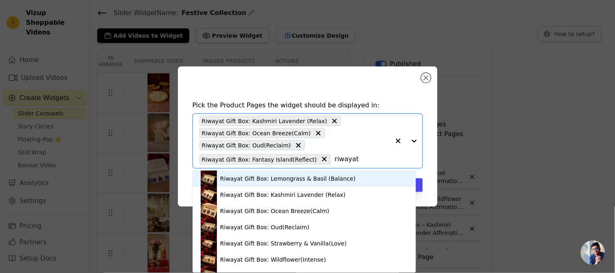
click at [280, 184] on div "Riwayat Gift Box: Lemongrass & Basil (Balance)" at bounding box center [304, 179] width 207 height 16
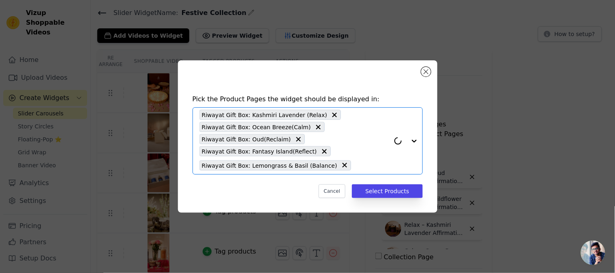
paste input "riwayat"
type input "riwayat"
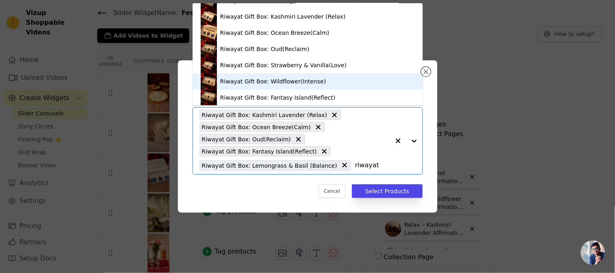
scroll to position [0, 0]
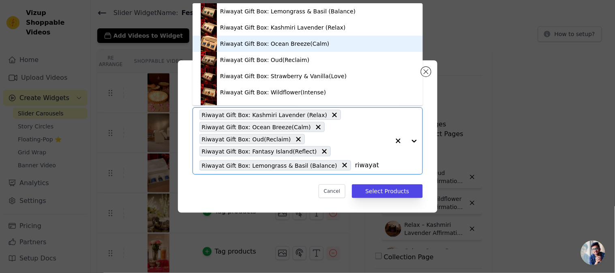
click at [288, 42] on div "Riwayat Gift Box: Ocean Breeze(Calm)" at bounding box center [274, 44] width 109 height 8
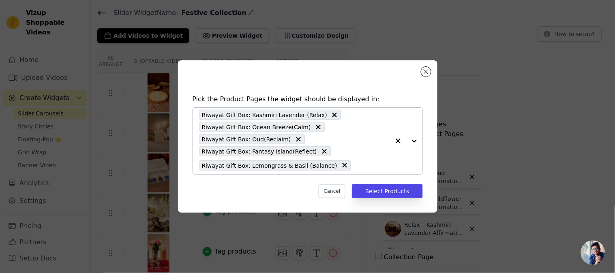
click at [347, 154] on div "Riwayat Gift Box: Kashmiri Lavender (Relax) Riwayat Gift Box: Ocean Breeze(Calm…" at bounding box center [294, 141] width 190 height 66
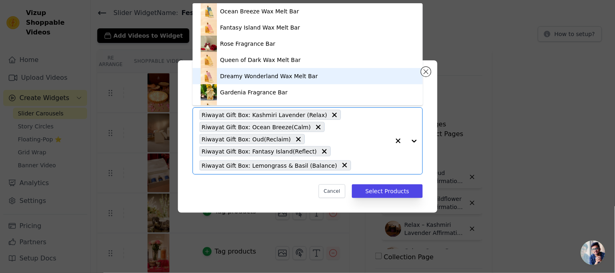
paste input "riwayat"
type input "riwayat"
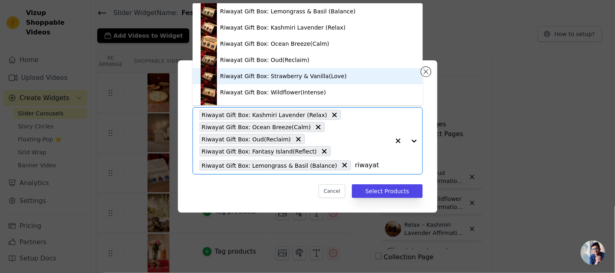
click at [275, 78] on div "Riwayat Gift Box: Strawberry & Vanilla(Love)" at bounding box center [283, 76] width 126 height 8
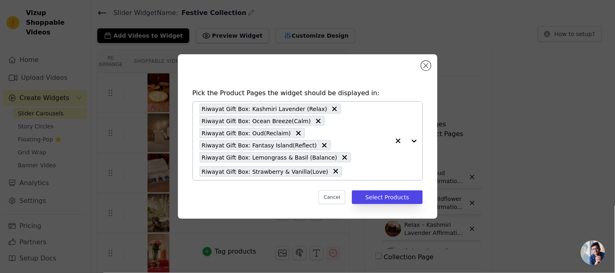
paste input "riwayat"
type input "riwayat"
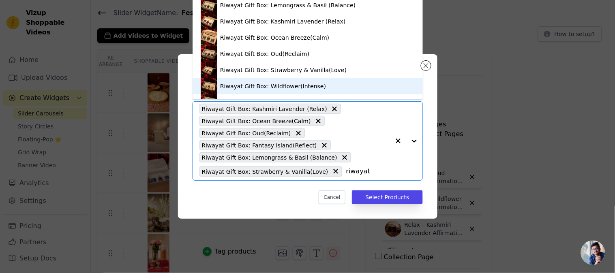
scroll to position [13, 0]
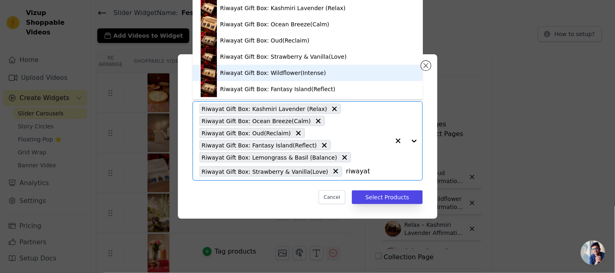
click at [282, 76] on div "Riwayat Gift Box: Wildflower(Intense)" at bounding box center [273, 73] width 106 height 8
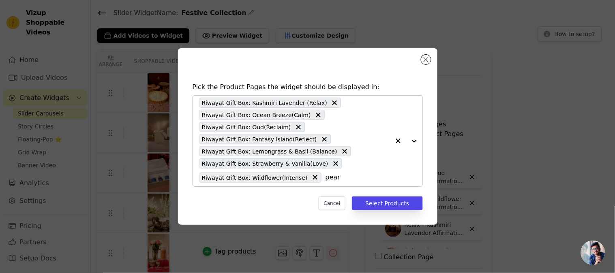
type input "pearl"
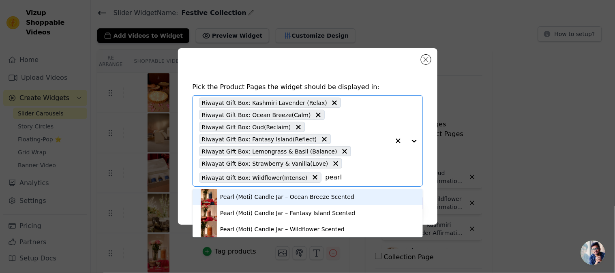
click at [313, 197] on div "Pearl (Moti) Candle Jar – Ocean Breeze Scented" at bounding box center [287, 197] width 134 height 8
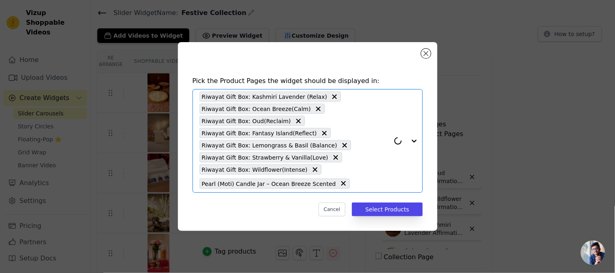
paste input "pearl"
type input "pearl"
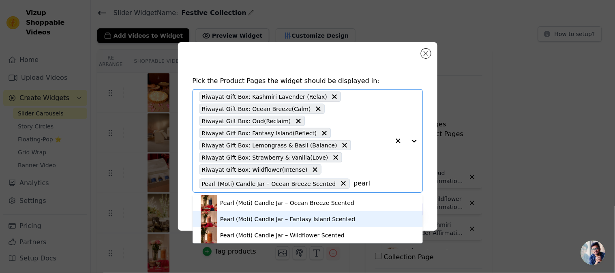
click at [273, 219] on div "Pearl (Moti) Candle Jar – Fantasy Island Scented" at bounding box center [287, 219] width 135 height 8
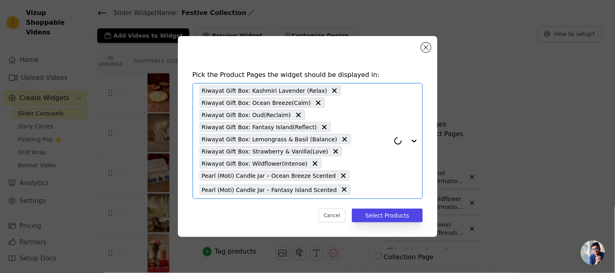
paste input "pearl"
type input "pearl"
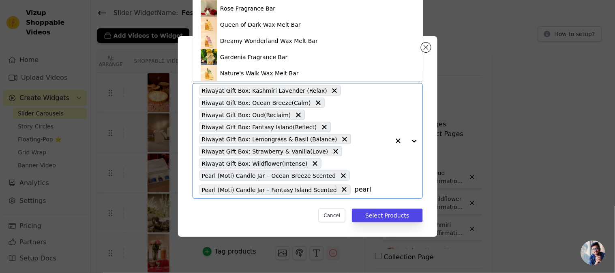
scroll to position [43, 0]
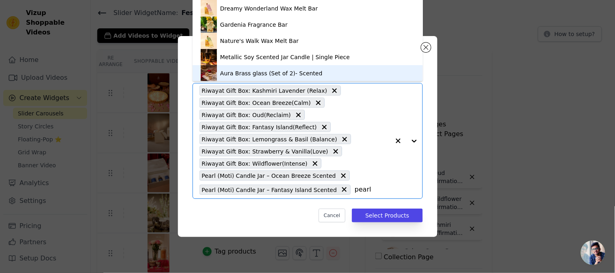
click at [374, 190] on input "pearl" at bounding box center [372, 190] width 35 height 10
paste input "pearl"
type input "pearl"
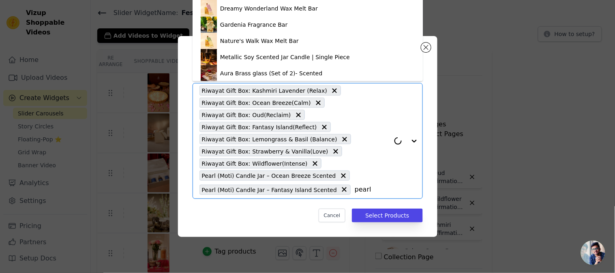
scroll to position [0, 0]
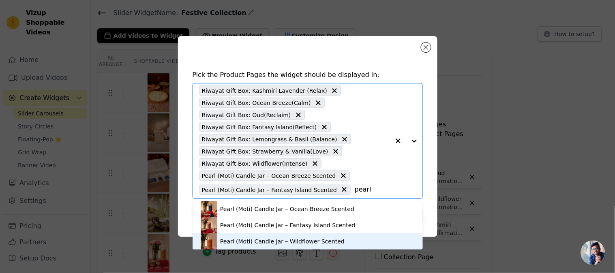
click at [243, 244] on div "Pearl (Moti) Candle Jar – Wildflower Scented" at bounding box center [282, 241] width 124 height 8
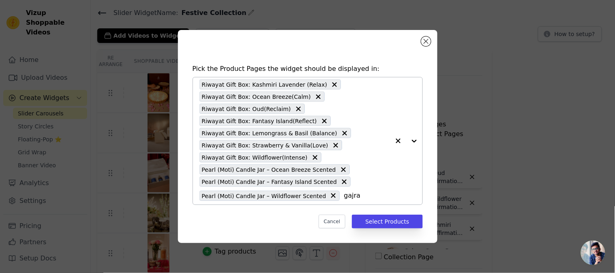
type input "[PERSON_NAME]"
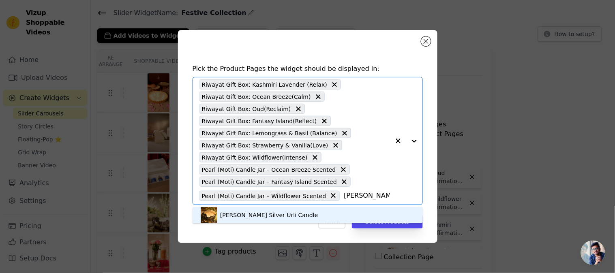
click at [244, 212] on div "[PERSON_NAME] Silver Urli Candle" at bounding box center [269, 215] width 98 height 8
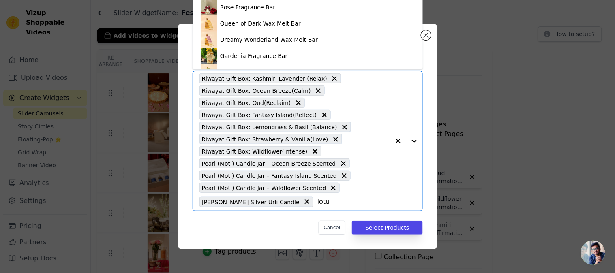
type input "lotus"
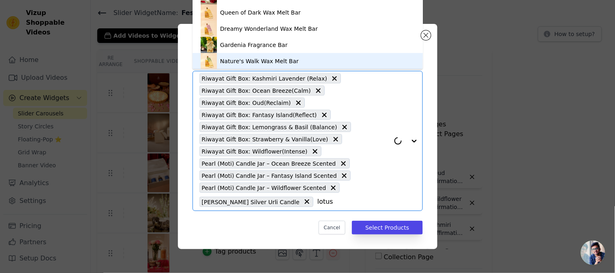
scroll to position [2, 0]
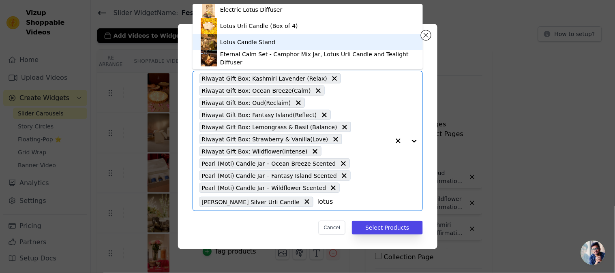
click at [254, 39] on div "Lotus Candle Stand" at bounding box center [247, 42] width 55 height 8
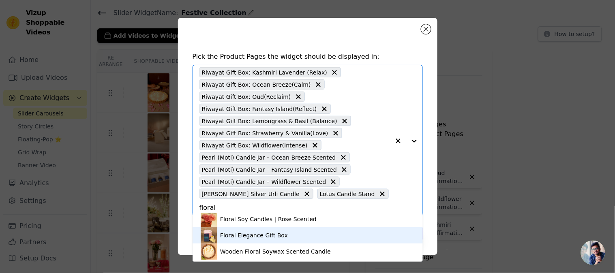
scroll to position [0, 0]
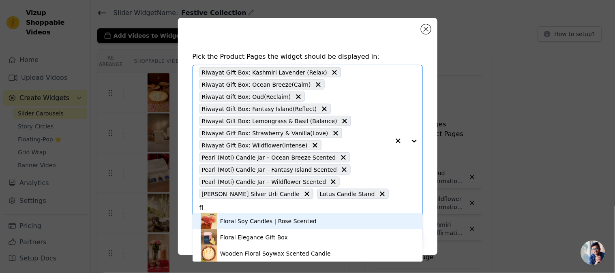
type input "f"
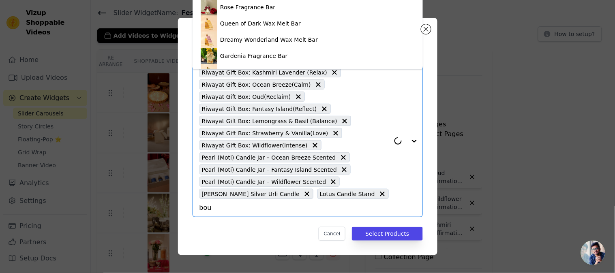
type input "bouq"
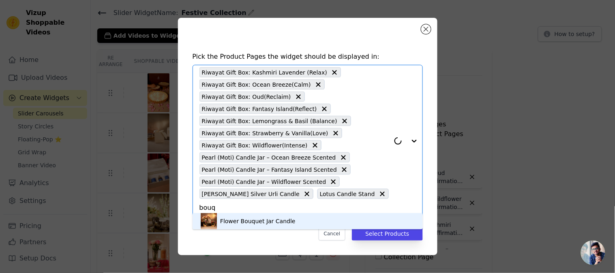
click at [269, 221] on div "Flower Bouquet Jar Candle" at bounding box center [257, 221] width 75 height 8
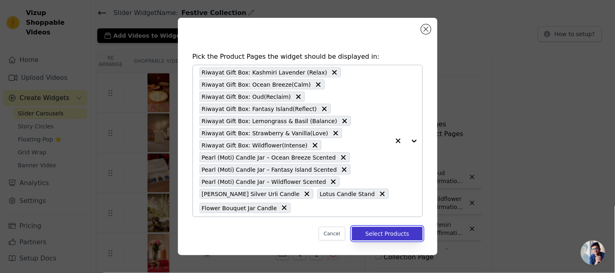
click at [397, 232] on button "Select Products" at bounding box center [387, 234] width 71 height 14
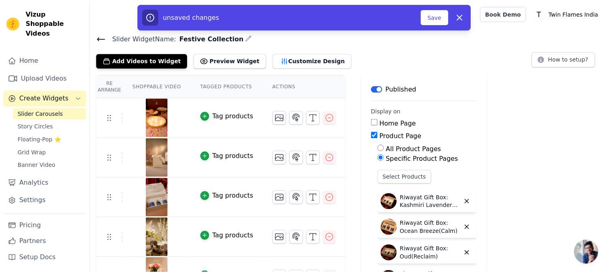
scroll to position [25, 0]
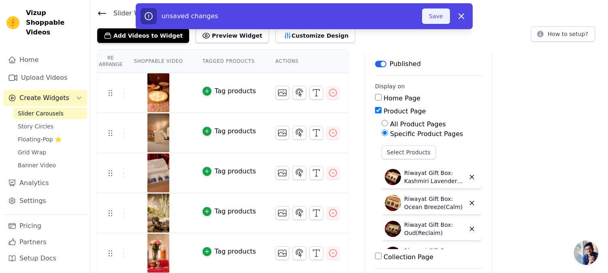
click at [434, 15] on button "Save" at bounding box center [436, 16] width 28 height 15
click at [436, 15] on button "Save" at bounding box center [436, 16] width 28 height 15
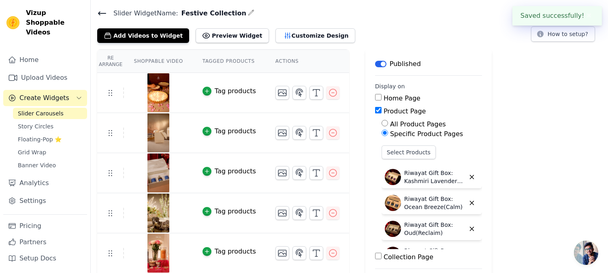
scroll to position [68, 0]
